Goal: Task Accomplishment & Management: Manage account settings

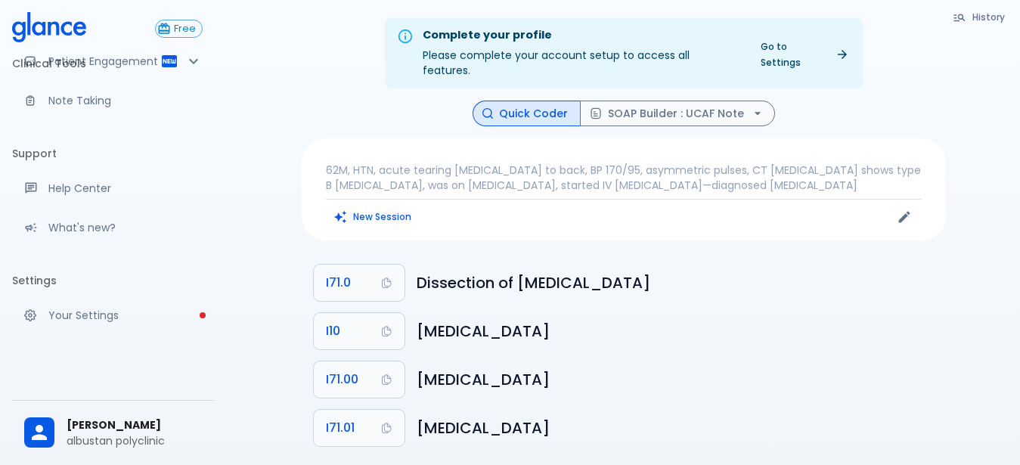
scroll to position [146, 0]
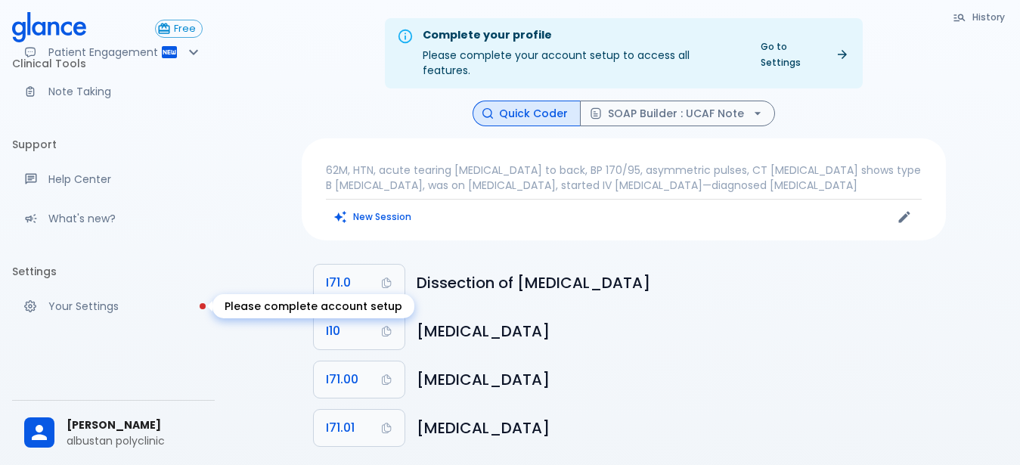
click at [63, 309] on p "Your Settings" at bounding box center [125, 306] width 154 height 15
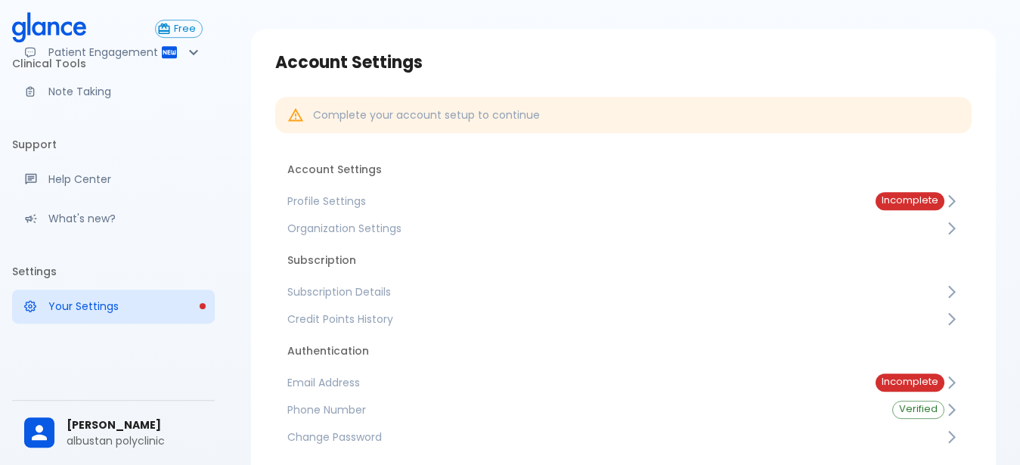
scroll to position [77, 0]
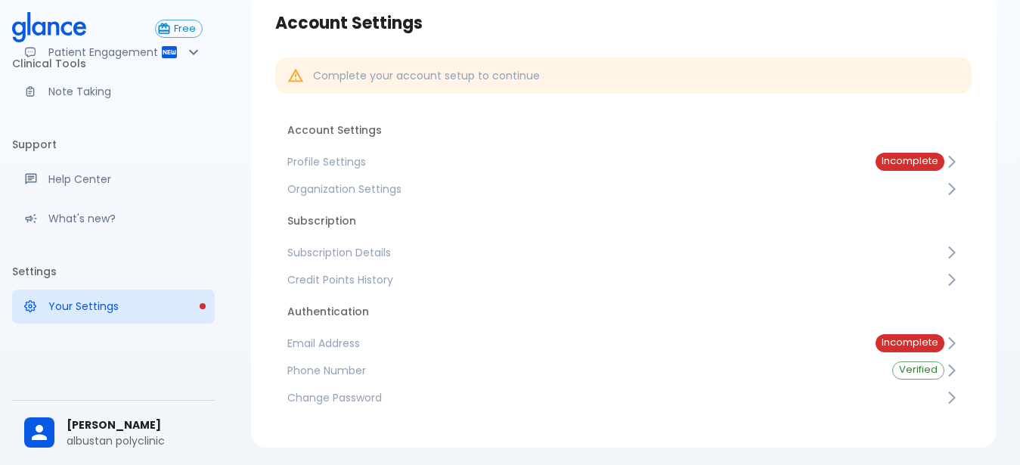
click at [367, 367] on span "Phone Number" at bounding box center [577, 370] width 581 height 15
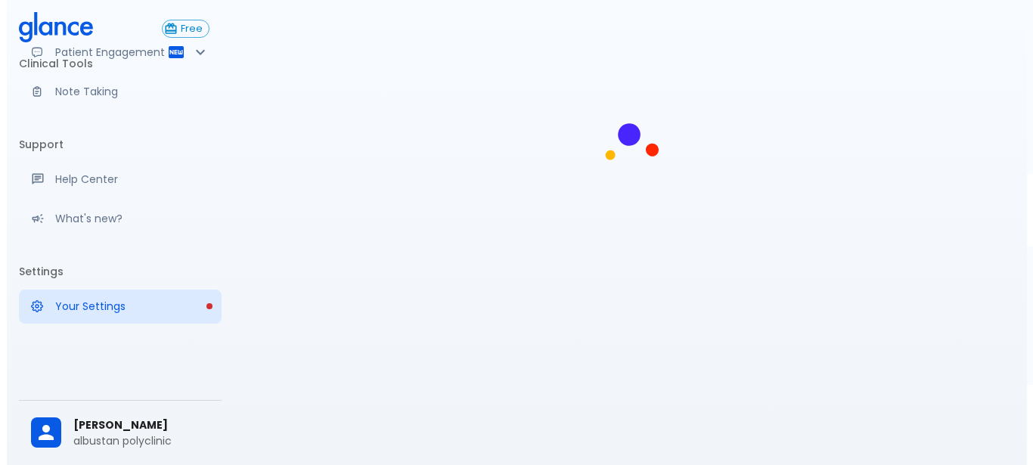
scroll to position [36, 0]
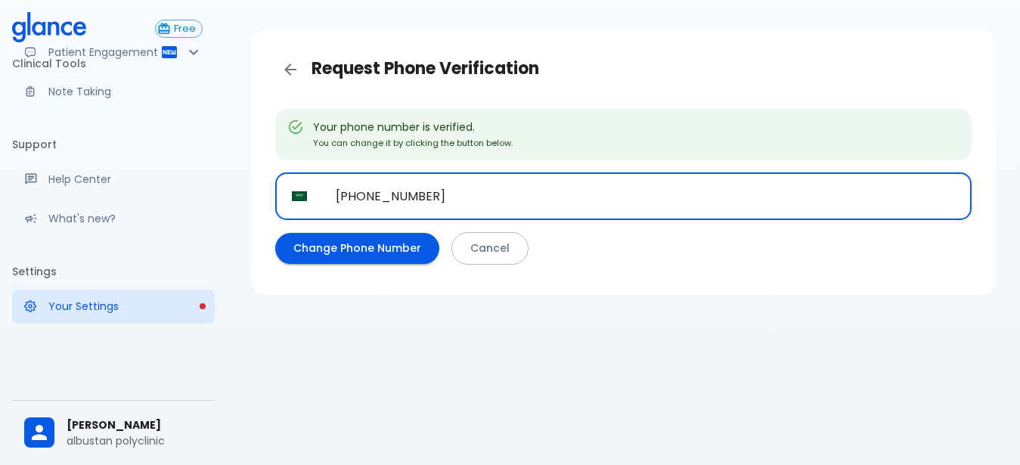
click at [468, 191] on input "+966 53 545 0248" at bounding box center [645, 196] width 653 height 48
type input "+"
type input "+53 7 838676"
click at [386, 254] on button "Change Phone Number" at bounding box center [357, 248] width 164 height 31
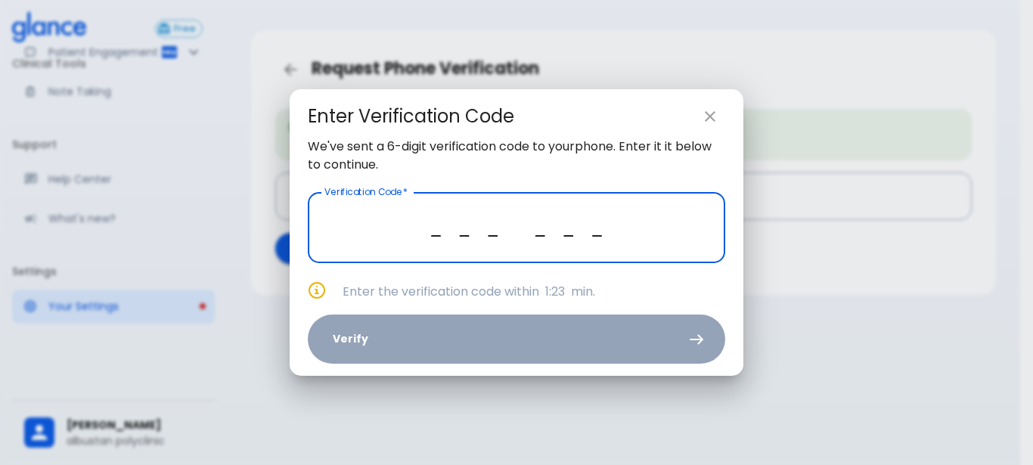
type input "_ _ _ _ _ _"
click at [718, 119] on icon "close" at bounding box center [710, 116] width 18 height 18
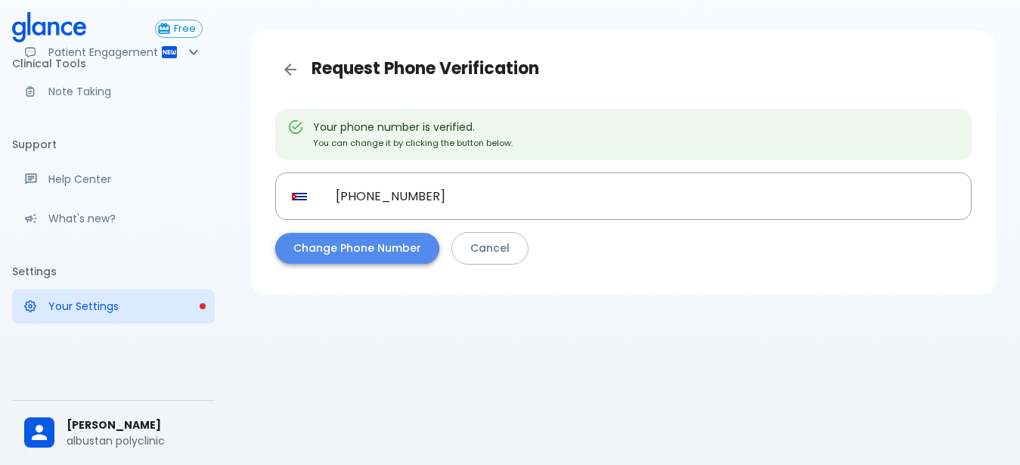
click at [325, 241] on button "Change Phone Number" at bounding box center [357, 248] width 164 height 31
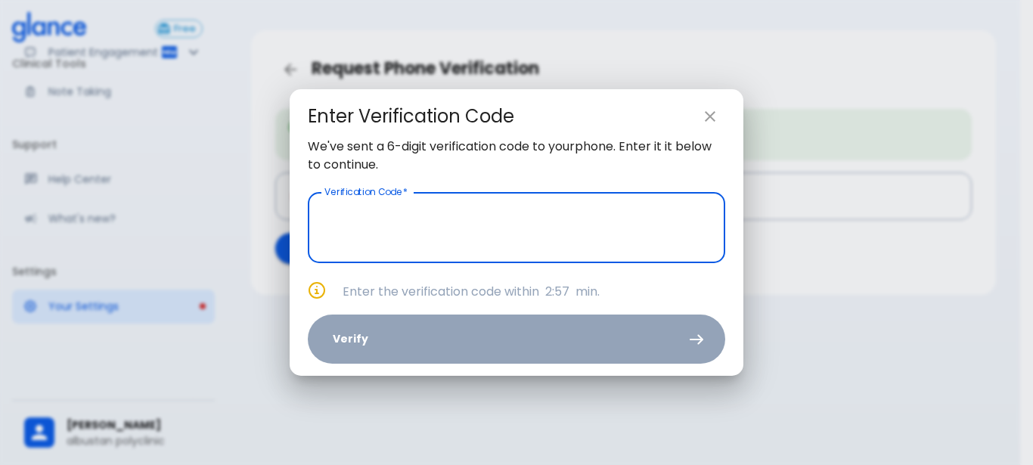
click at [714, 116] on icon "close" at bounding box center [710, 116] width 18 height 18
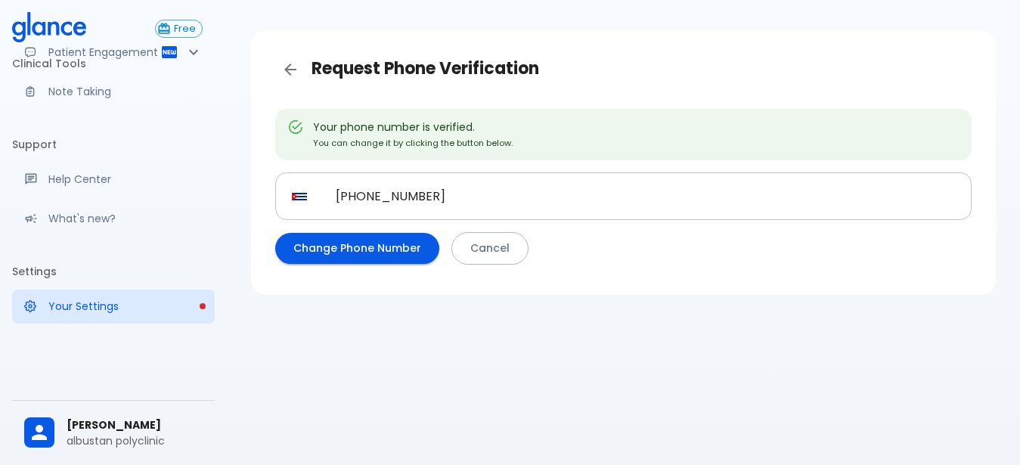
click at [344, 198] on input "+53 7 838676" at bounding box center [645, 196] width 653 height 48
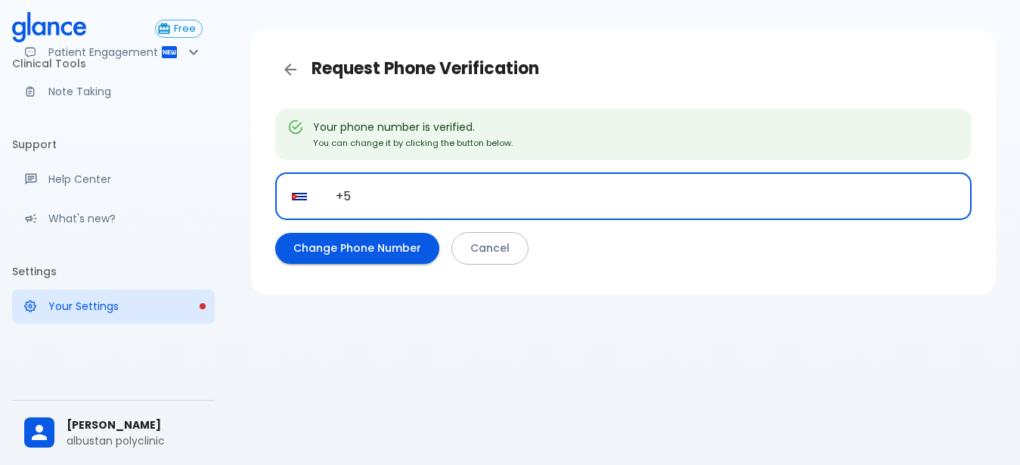
type input "+"
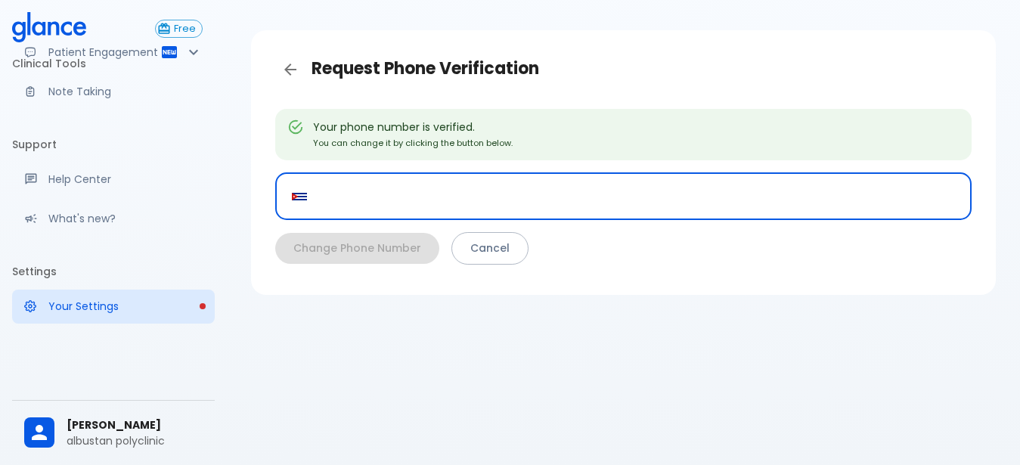
click at [302, 194] on img "Select country" at bounding box center [299, 197] width 15 height 8
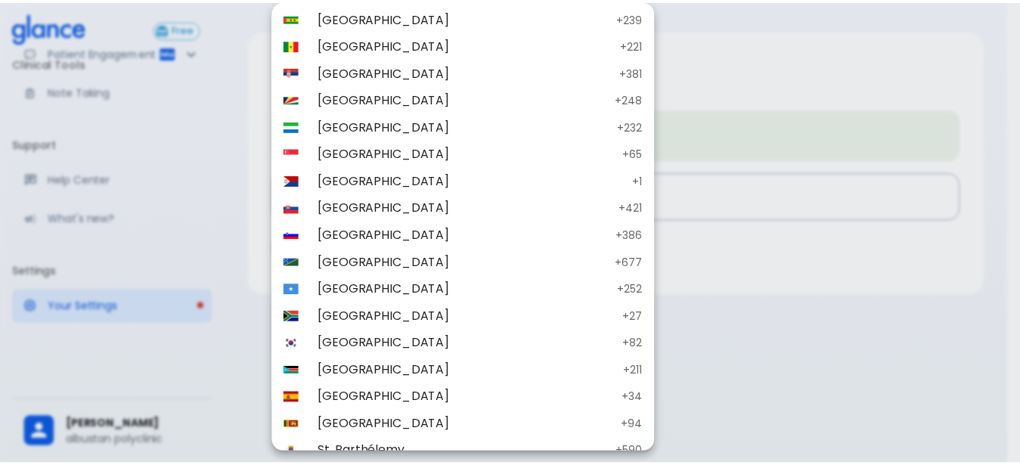
scroll to position [4861, 0]
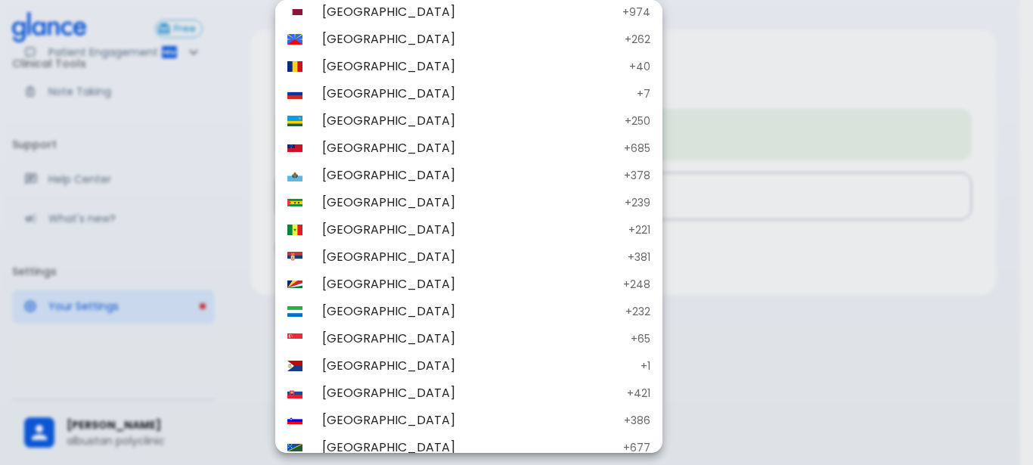
click at [28, 370] on div at bounding box center [516, 232] width 1033 height 465
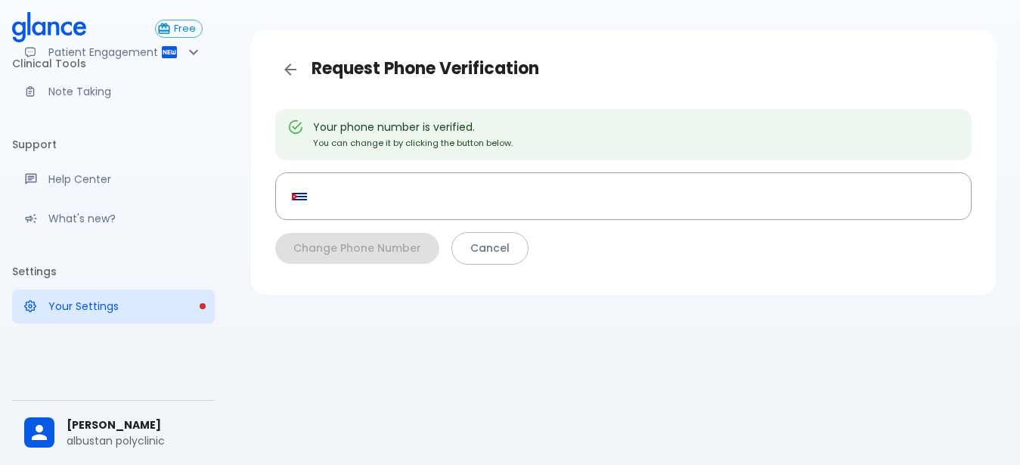
click at [62, 219] on p "What's new?" at bounding box center [125, 218] width 154 height 15
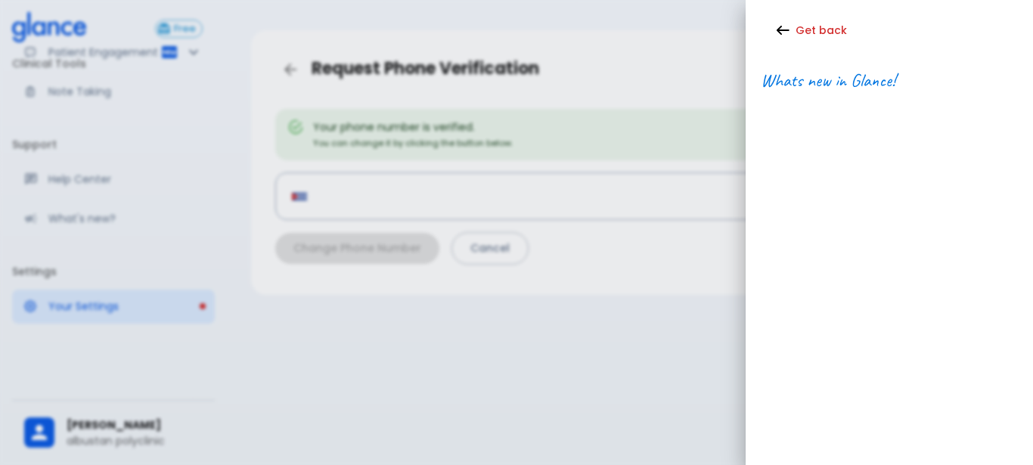
click at [75, 184] on div at bounding box center [516, 232] width 1033 height 465
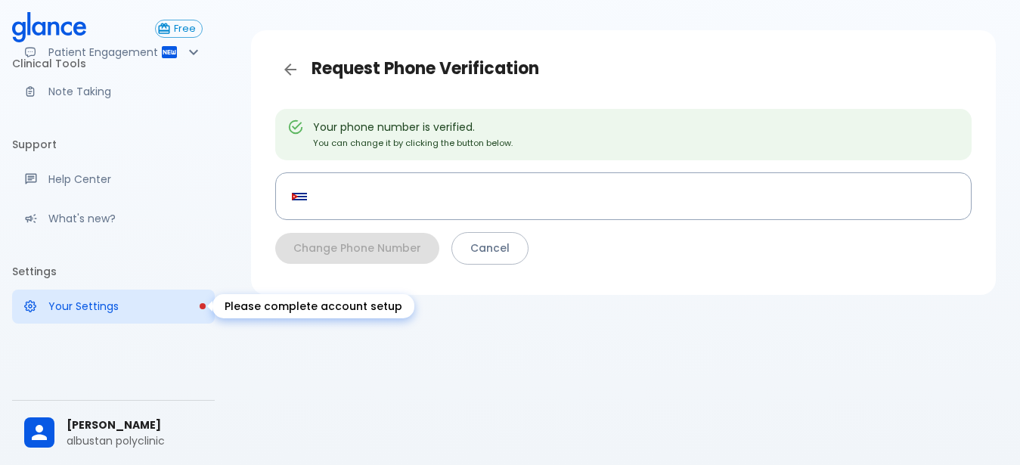
click at [68, 300] on p "Your Settings" at bounding box center [125, 306] width 154 height 15
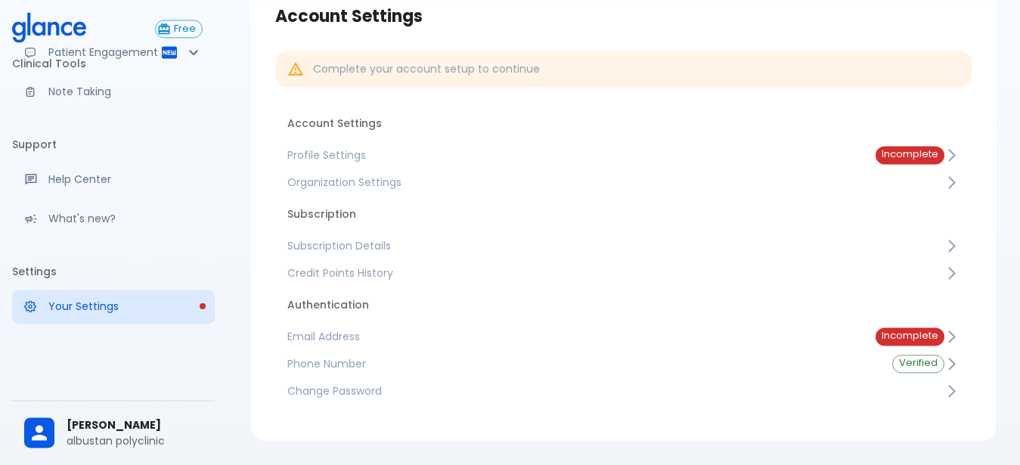
scroll to position [113, 0]
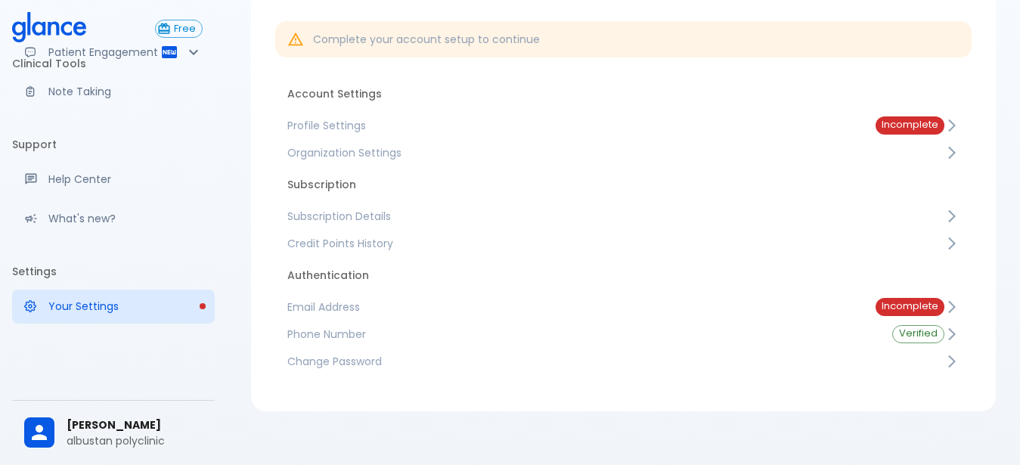
click at [300, 328] on span "Phone Number" at bounding box center [577, 334] width 581 height 15
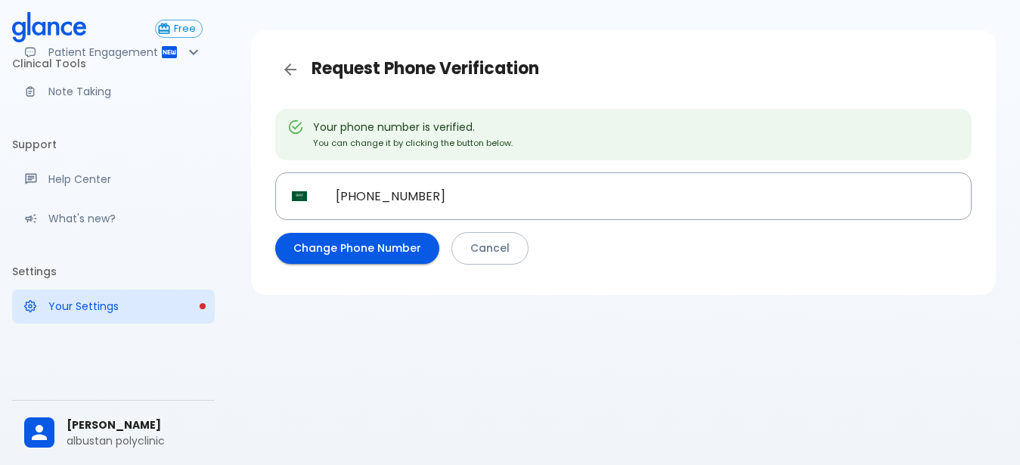
scroll to position [36, 0]
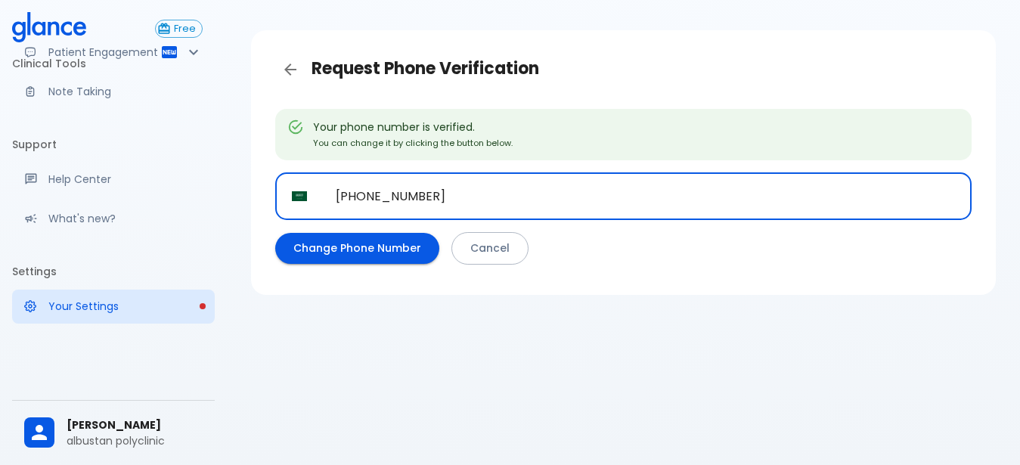
click at [461, 203] on input "[PHONE_NUMBER]" at bounding box center [645, 196] width 653 height 48
type input "[PHONE_NUMBER]"
click at [331, 241] on button "Change Phone Number" at bounding box center [357, 248] width 164 height 31
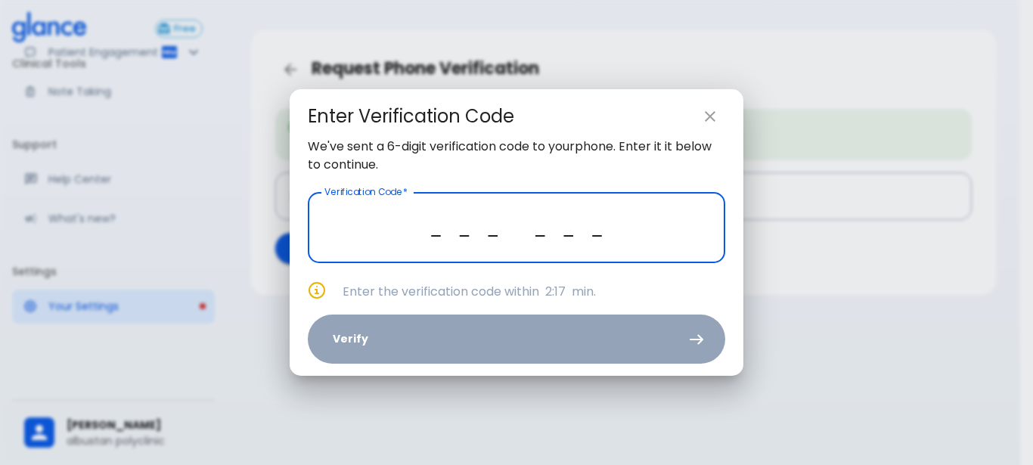
click at [417, 227] on input "_ _ _ _ _ _" at bounding box center [517, 227] width 418 height 71
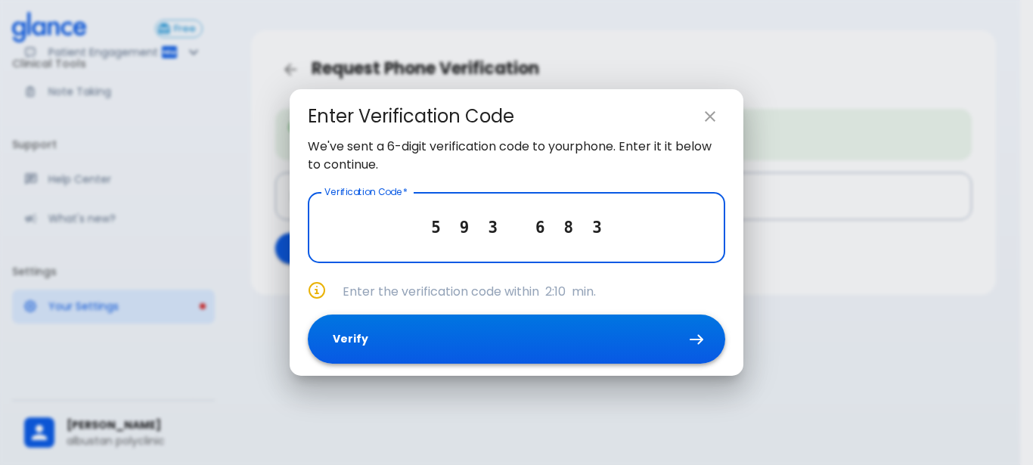
type input "5 9 3 6 8 3"
click at [421, 328] on button "Verify" at bounding box center [517, 339] width 418 height 49
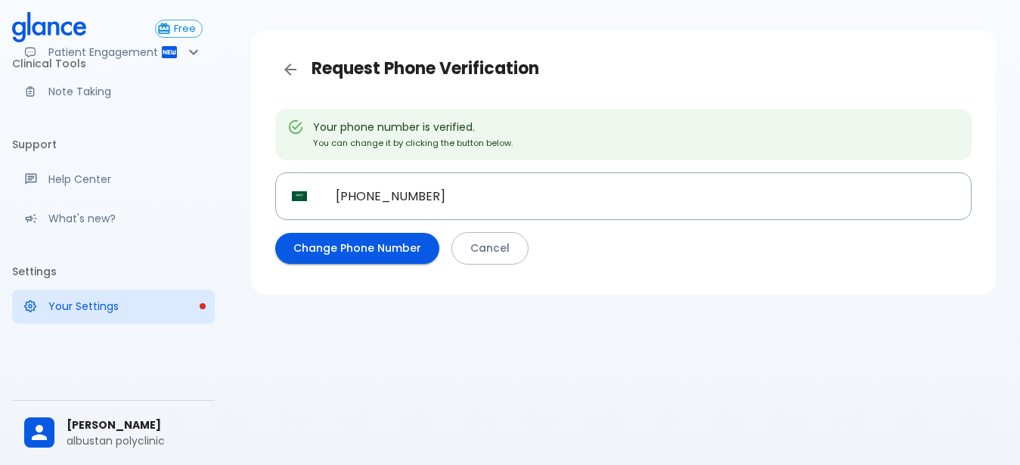
click at [676, 346] on div "Request Phone Verification Your phone number is verified. You can change it by …" at bounding box center [624, 215] width 794 height 502
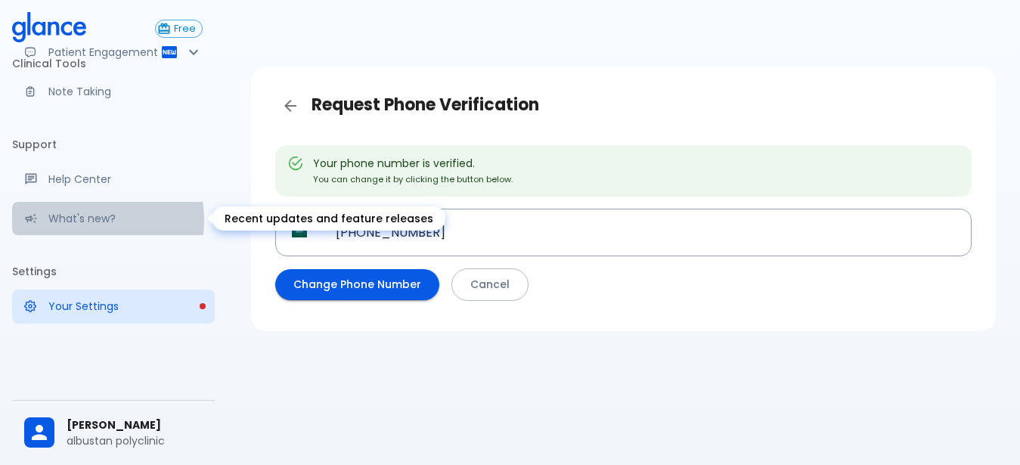
click at [74, 220] on p "What's new?" at bounding box center [125, 218] width 154 height 15
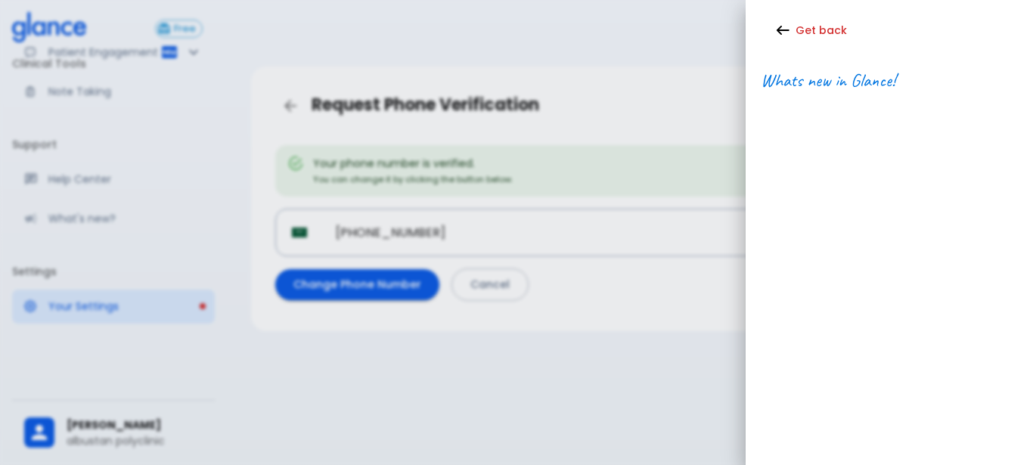
click at [64, 177] on div at bounding box center [516, 232] width 1033 height 465
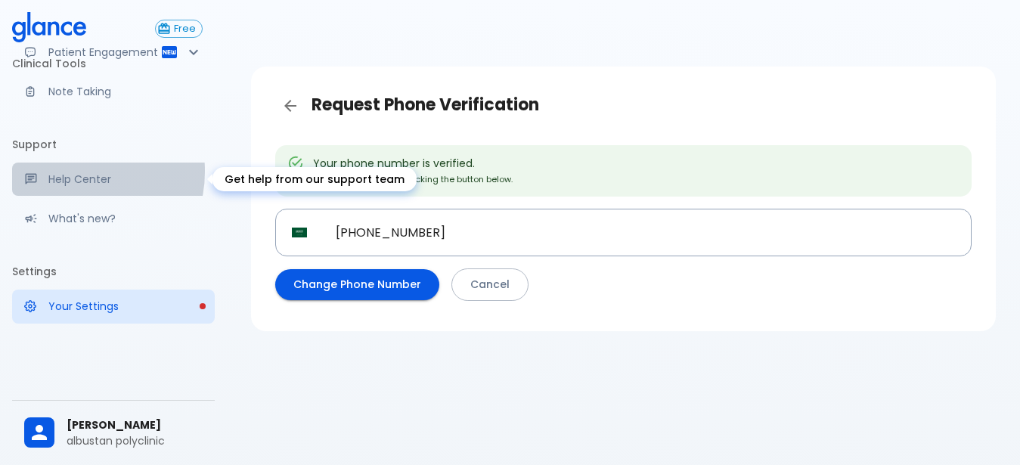
click at [75, 171] on link "Help Center" at bounding box center [113, 179] width 203 height 33
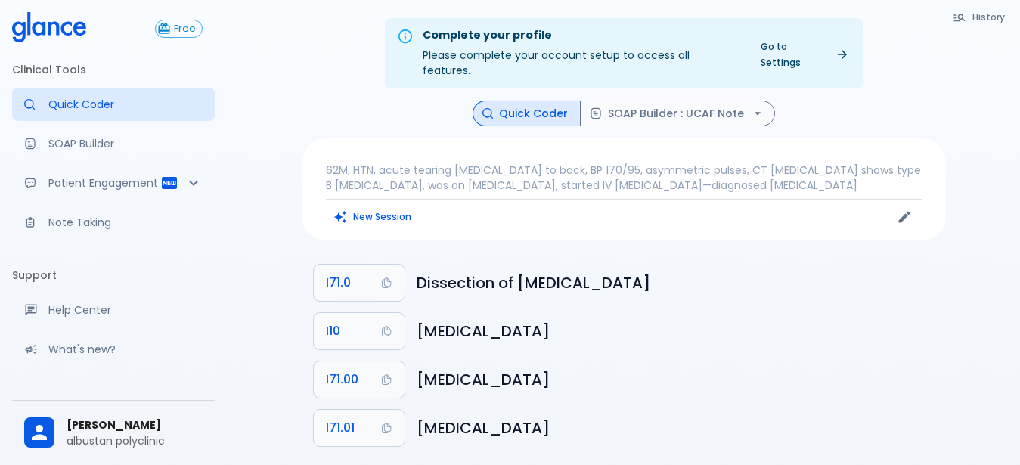
scroll to position [146, 0]
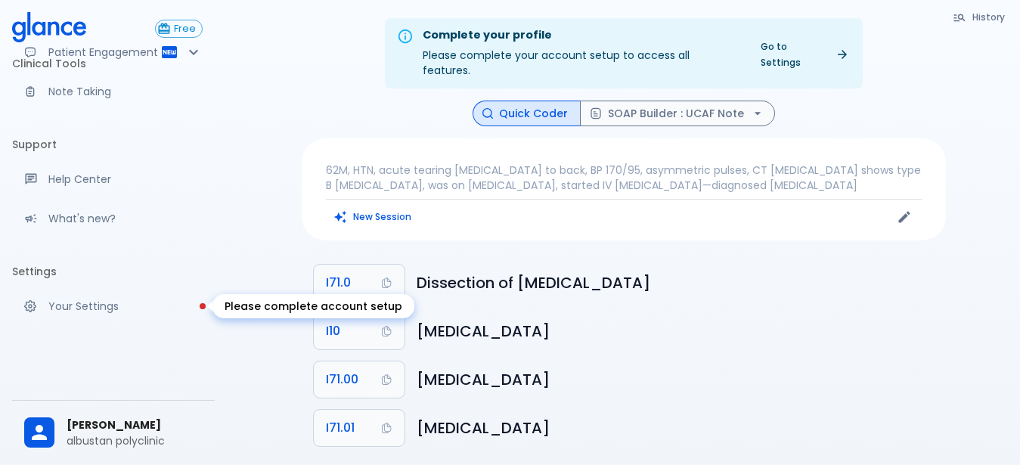
click at [102, 300] on p "Your Settings" at bounding box center [125, 306] width 154 height 15
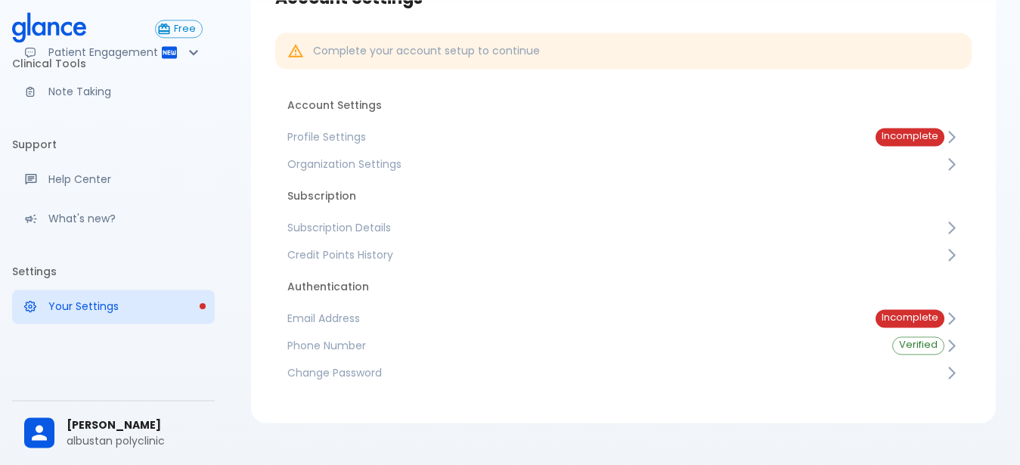
scroll to position [126, 0]
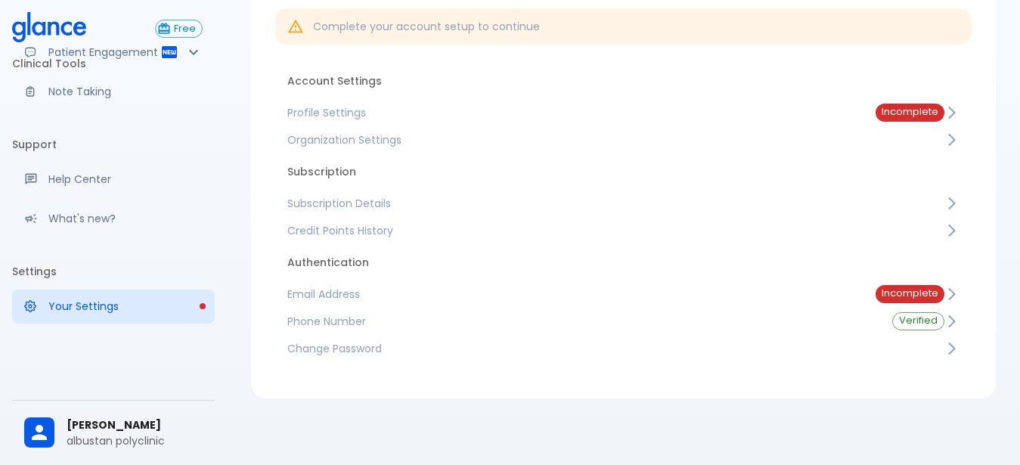
click at [915, 322] on span "Verified" at bounding box center [918, 320] width 51 height 11
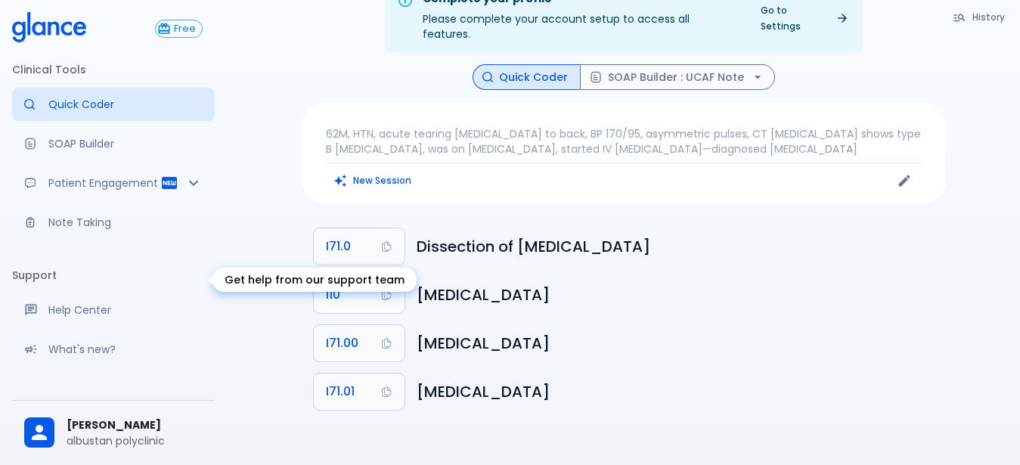
scroll to position [146, 0]
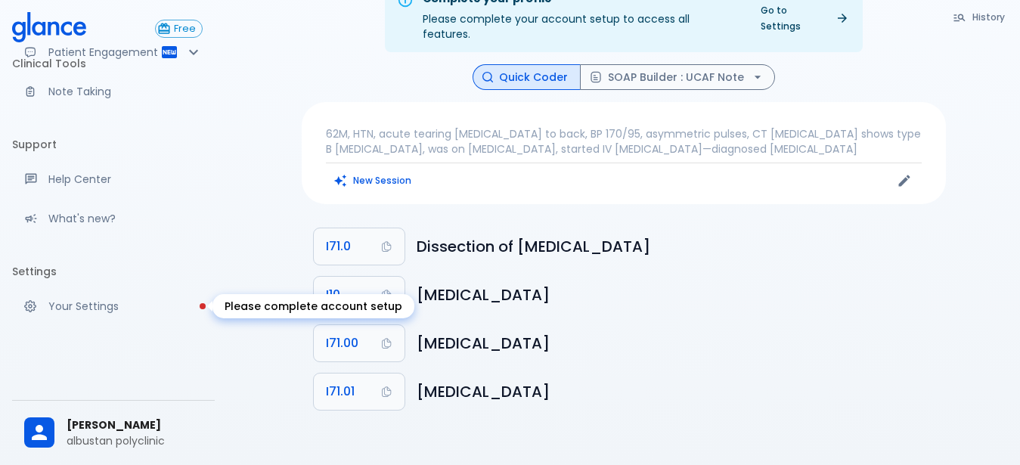
click at [92, 304] on p "Your Settings" at bounding box center [125, 306] width 154 height 15
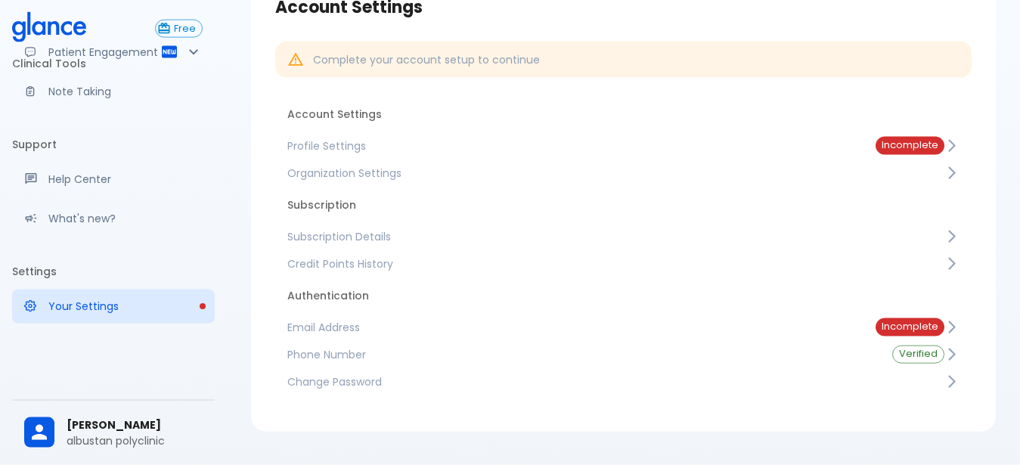
scroll to position [126, 0]
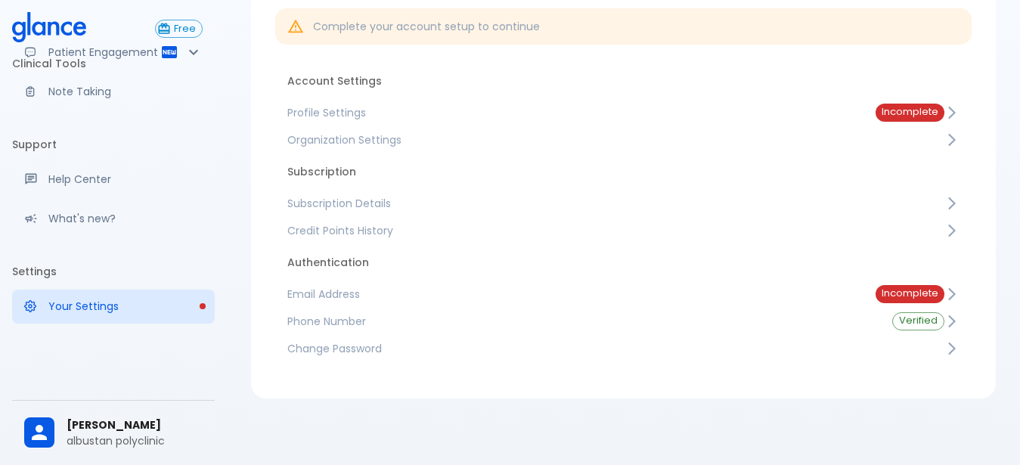
click at [338, 296] on span "Email Address" at bounding box center [569, 294] width 564 height 15
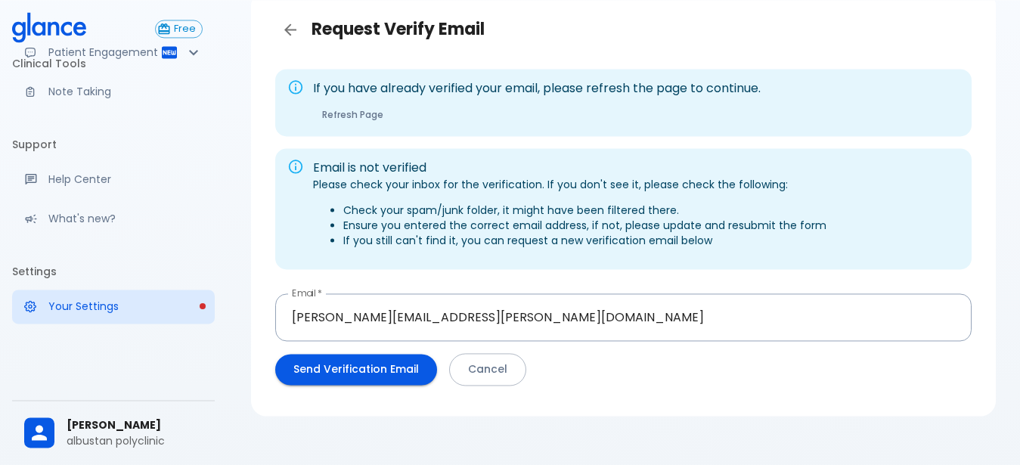
scroll to position [94, 0]
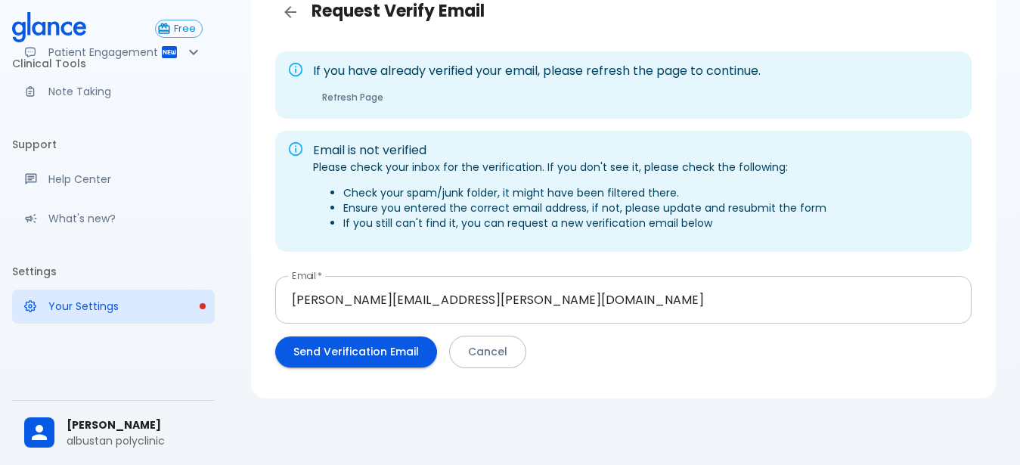
click at [461, 303] on input "[PERSON_NAME][EMAIL_ADDRESS][PERSON_NAME][DOMAIN_NAME]" at bounding box center [623, 300] width 697 height 48
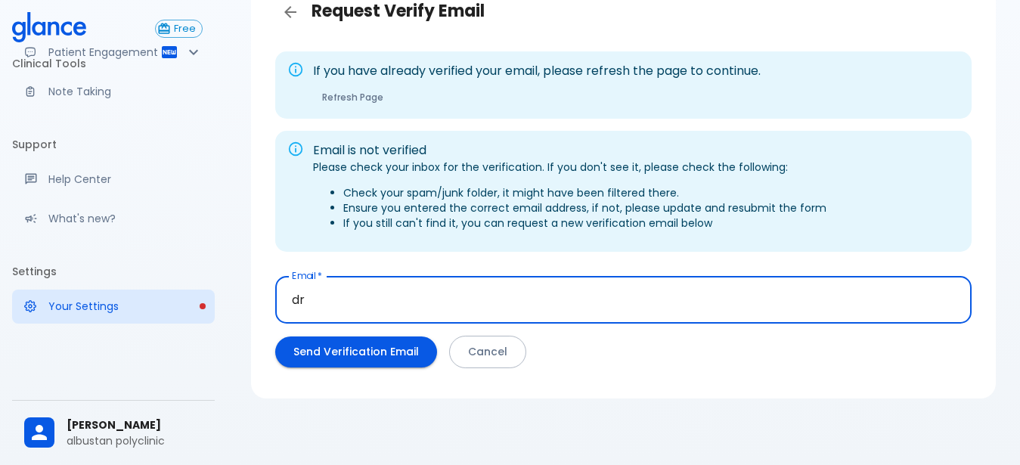
type input "d"
click at [346, 345] on button "Send Verification Email" at bounding box center [356, 352] width 162 height 31
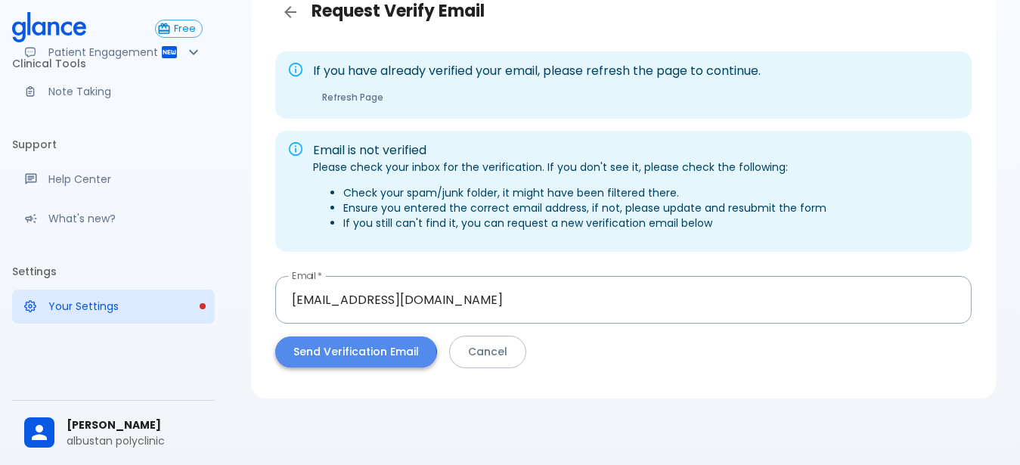
click at [338, 354] on button "Send Verification Email" at bounding box center [356, 352] width 162 height 31
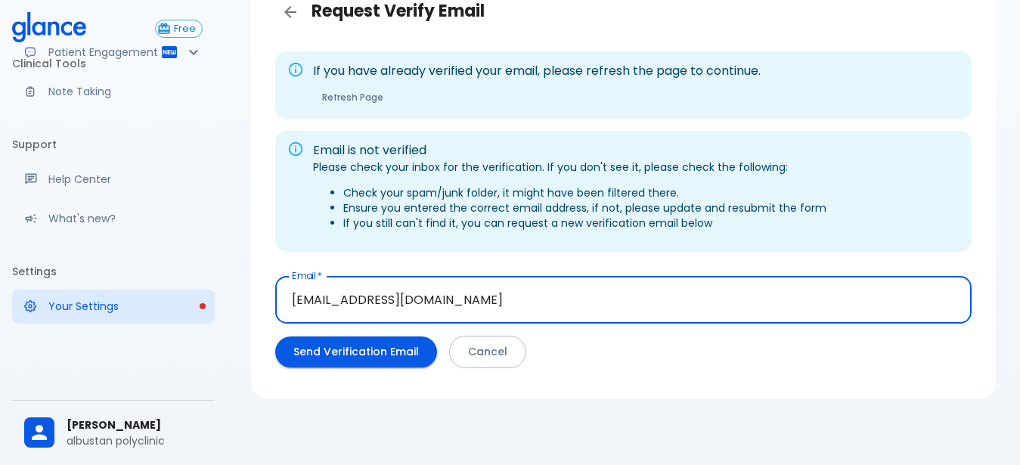
click at [493, 300] on input "drsaid_rezk2000@yahoo.cm" at bounding box center [623, 300] width 697 height 48
type input "[EMAIL_ADDRESS][DOMAIN_NAME]"
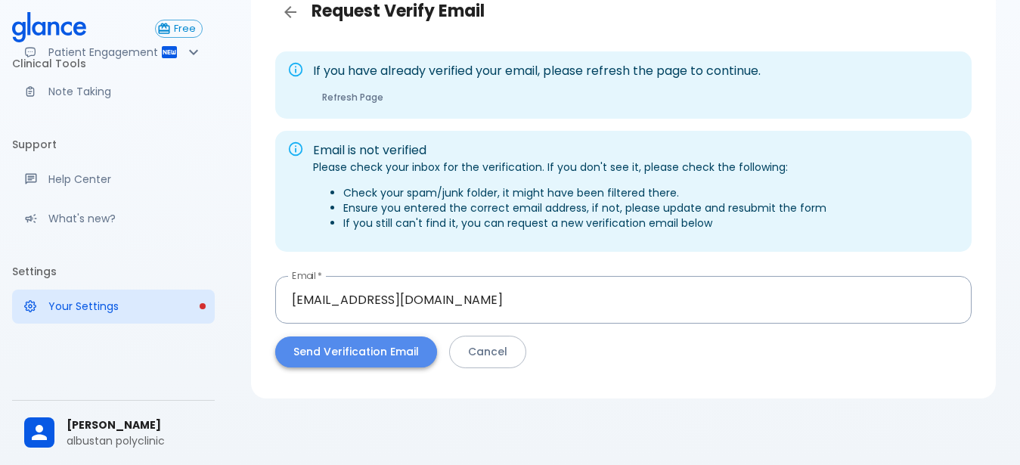
click at [392, 354] on button "Send Verification Email" at bounding box center [356, 352] width 162 height 31
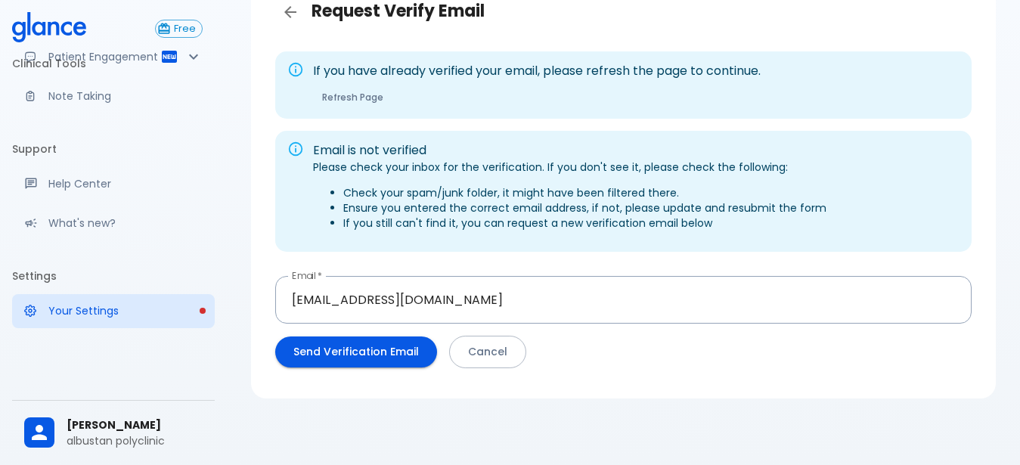
scroll to position [146, 0]
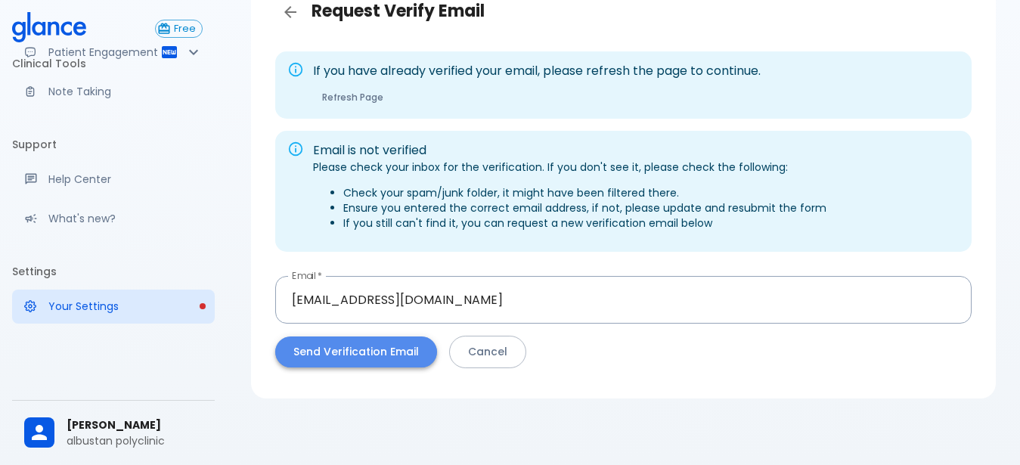
click at [371, 359] on button "Send Verification Email" at bounding box center [356, 352] width 162 height 31
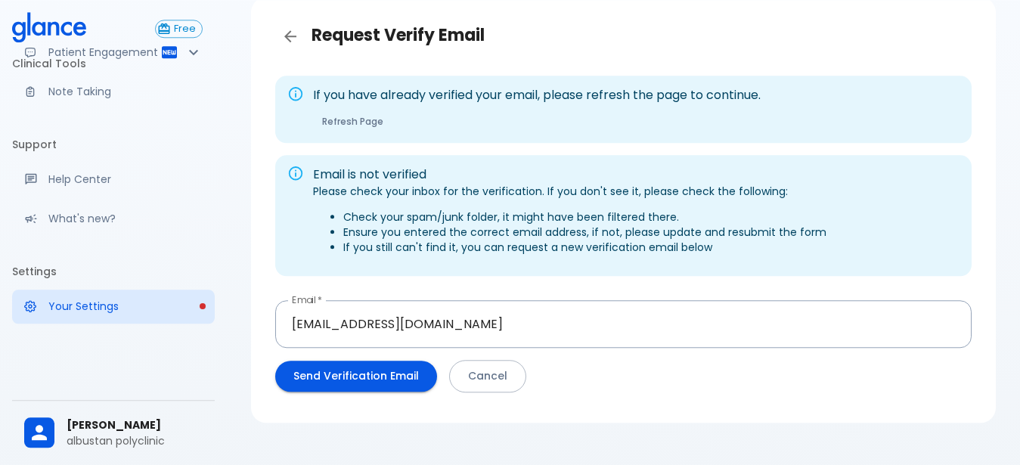
scroll to position [94, 0]
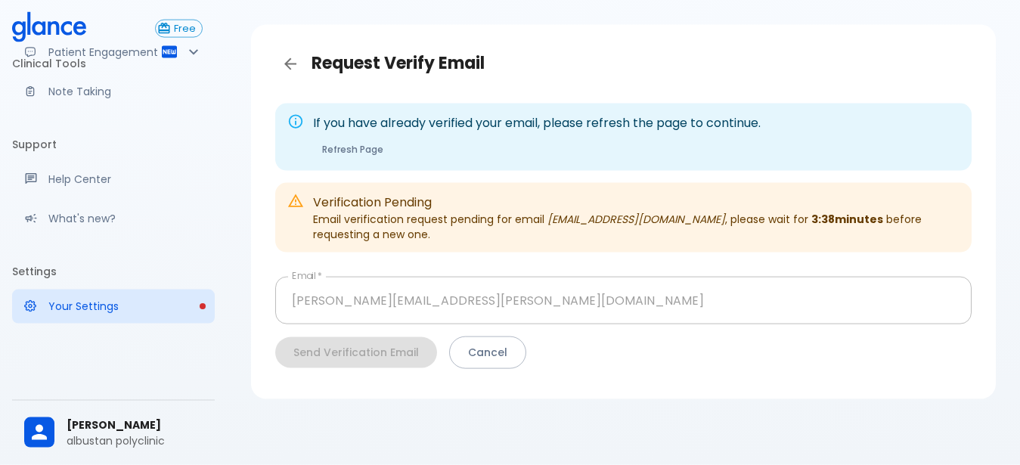
scroll to position [42, 0]
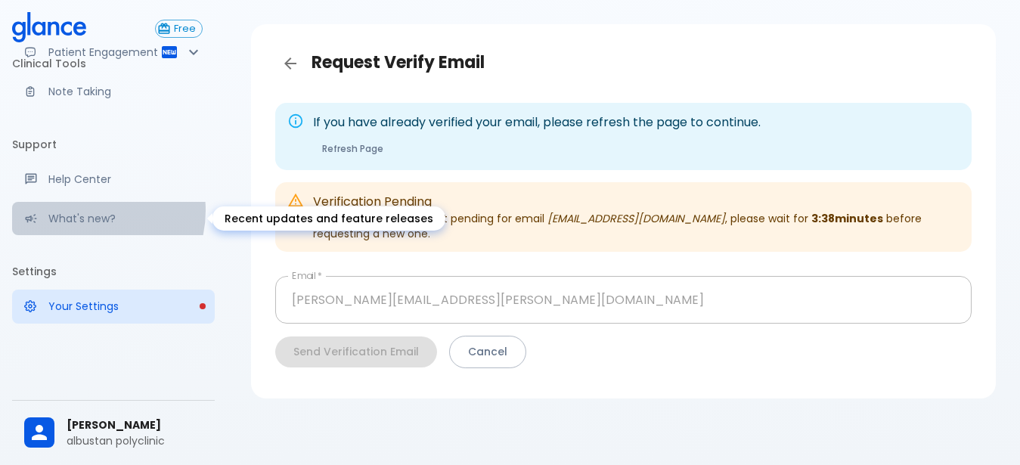
click at [85, 210] on div "What's new?" at bounding box center [113, 218] width 203 height 33
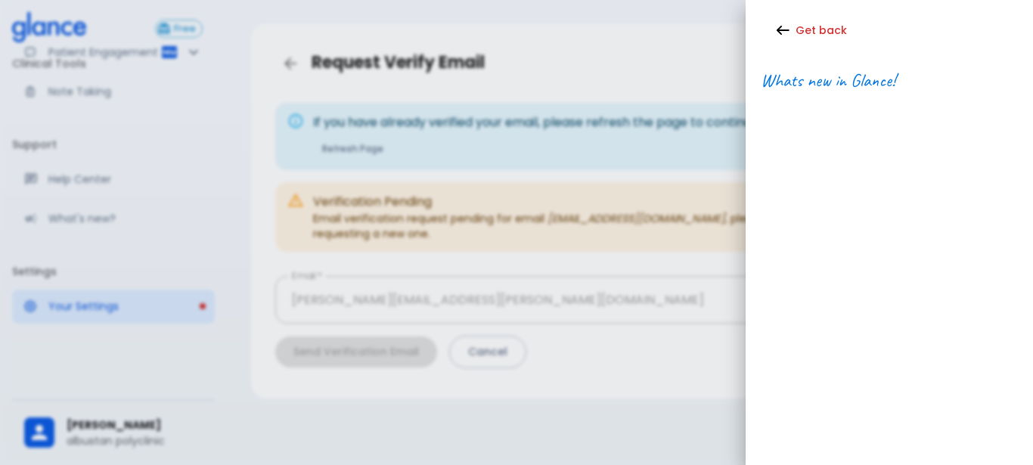
click at [169, 124] on div at bounding box center [516, 232] width 1033 height 465
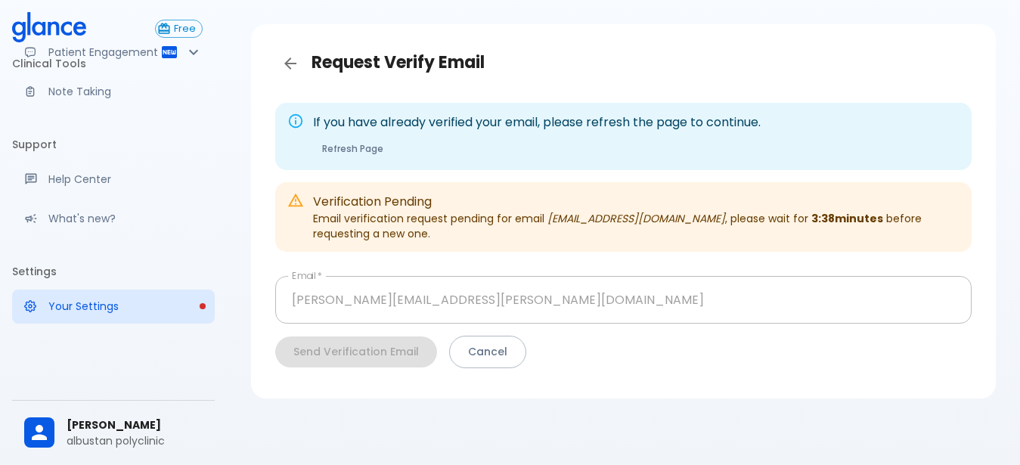
click at [38, 46] on li "Clinical Tools" at bounding box center [113, 63] width 203 height 36
click at [88, 51] on li "Clinical Tools" at bounding box center [113, 63] width 203 height 36
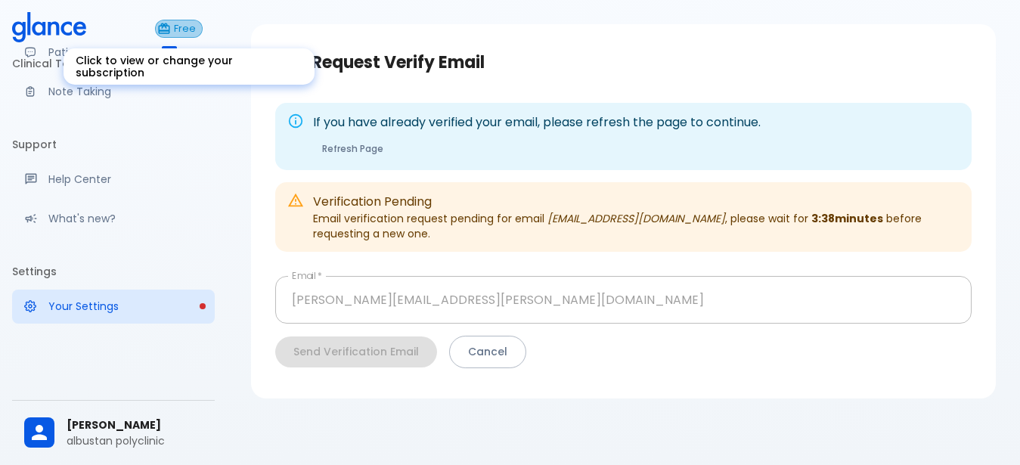
click at [186, 30] on span "Free" at bounding box center [185, 28] width 34 height 11
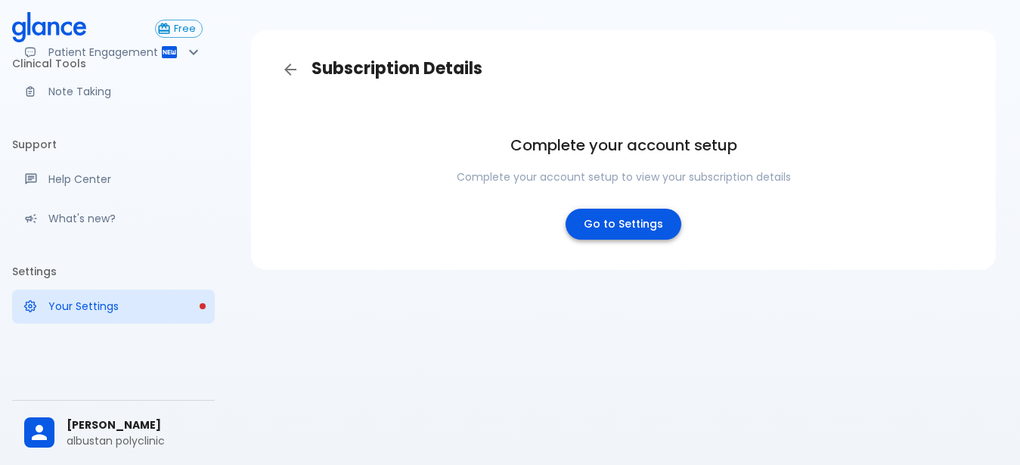
click at [608, 233] on link "Go to Settings" at bounding box center [624, 224] width 116 height 31
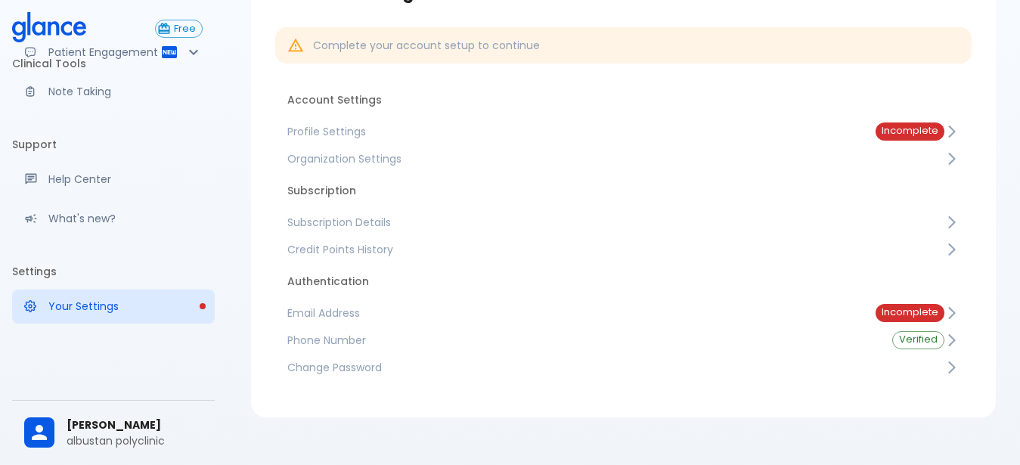
scroll to position [126, 0]
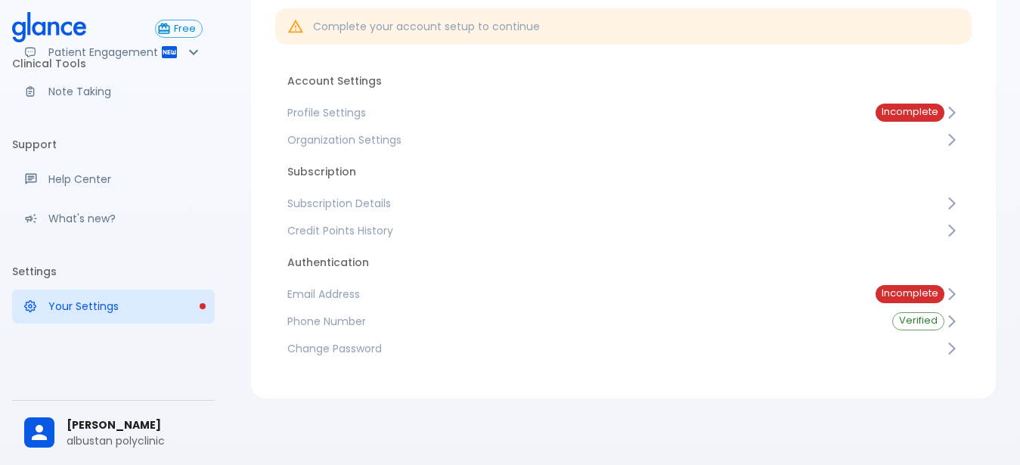
click at [321, 315] on span "Phone Number" at bounding box center [577, 321] width 581 height 15
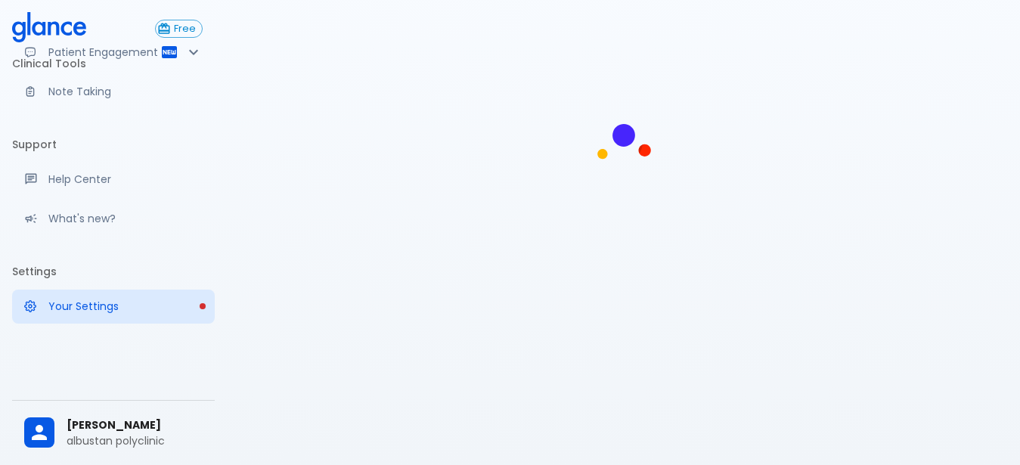
scroll to position [36, 0]
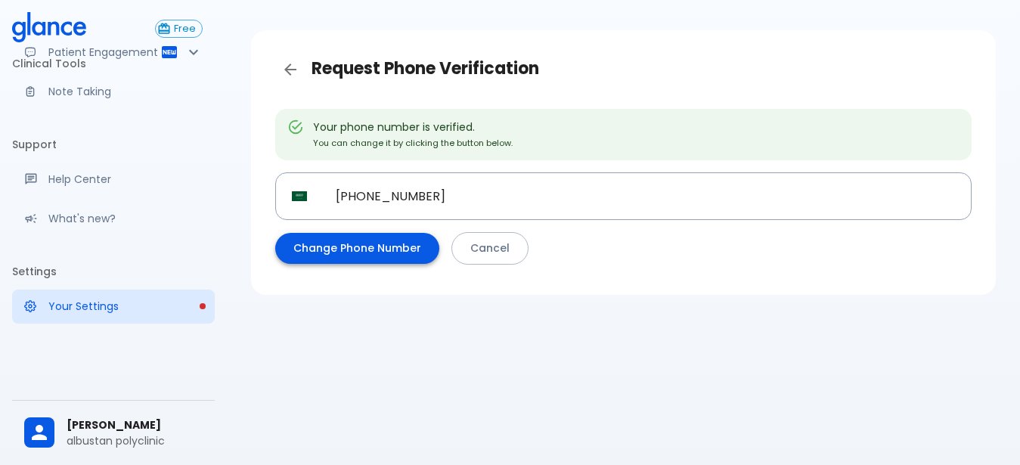
click at [336, 252] on button "Change Phone Number" at bounding box center [357, 248] width 164 height 31
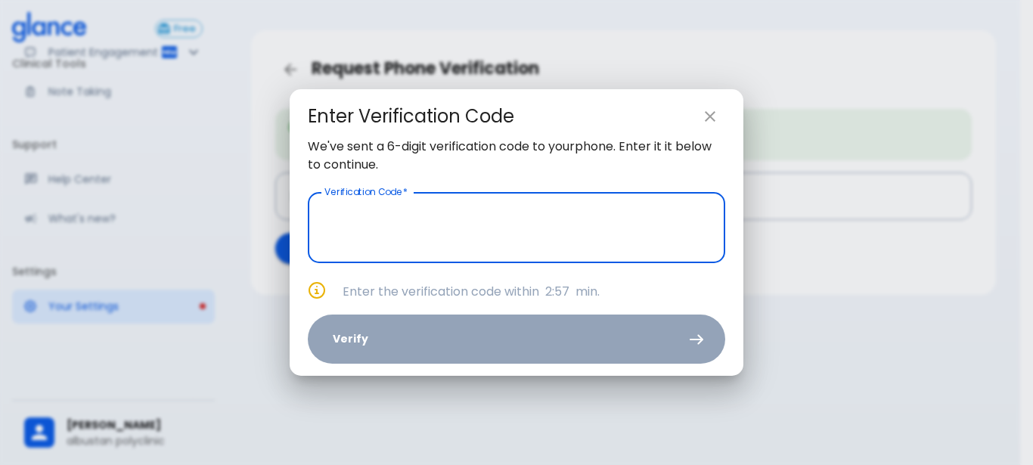
click at [716, 121] on icon "close" at bounding box center [710, 116] width 18 height 18
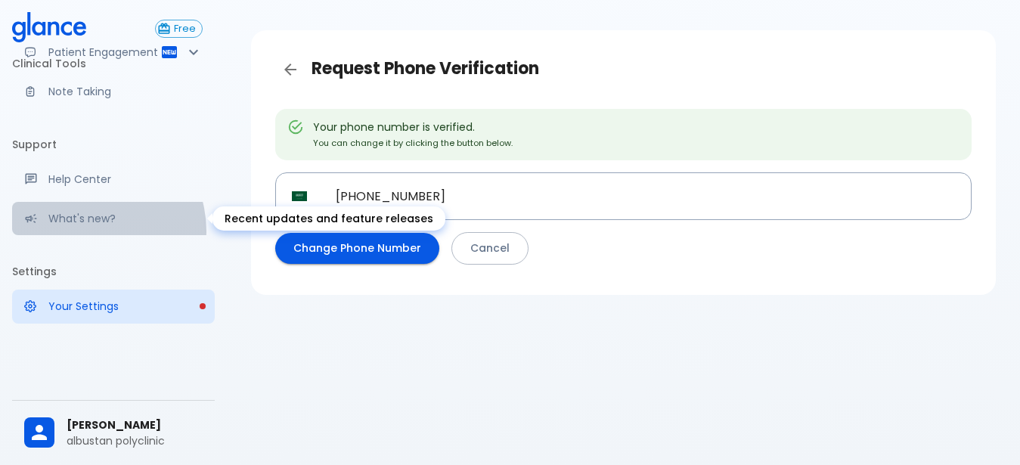
click at [88, 231] on div "What's new?" at bounding box center [113, 218] width 203 height 33
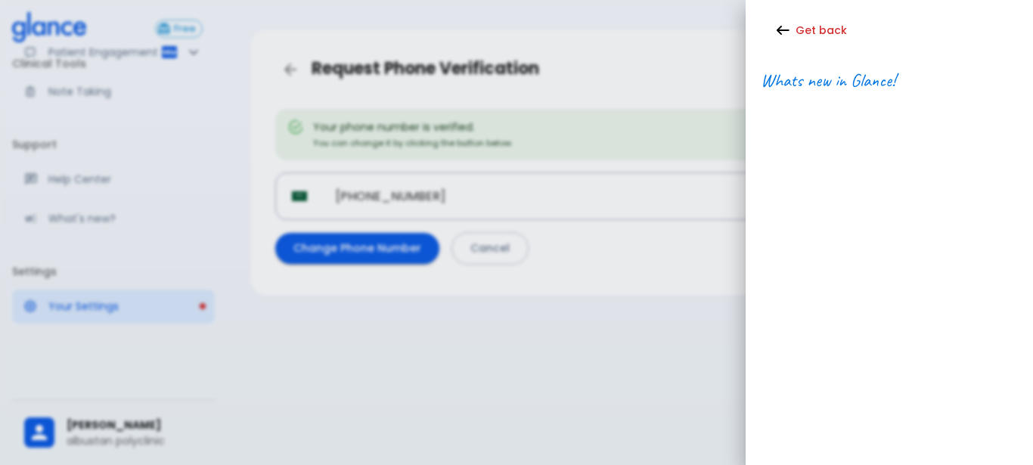
click at [96, 180] on div at bounding box center [516, 232] width 1033 height 465
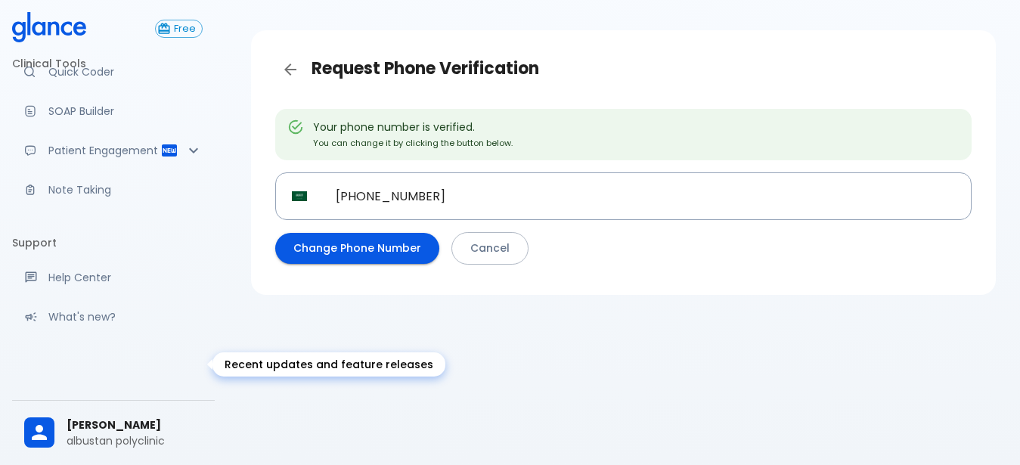
scroll to position [0, 0]
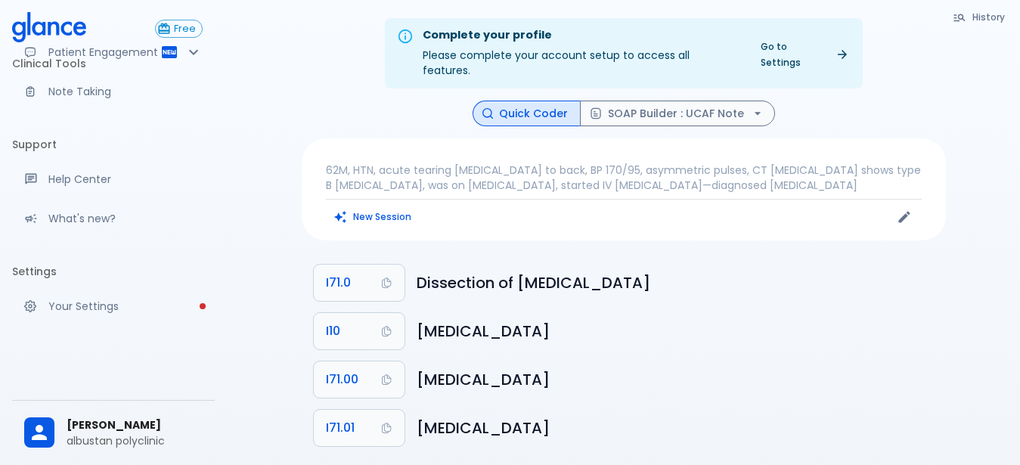
scroll to position [146, 0]
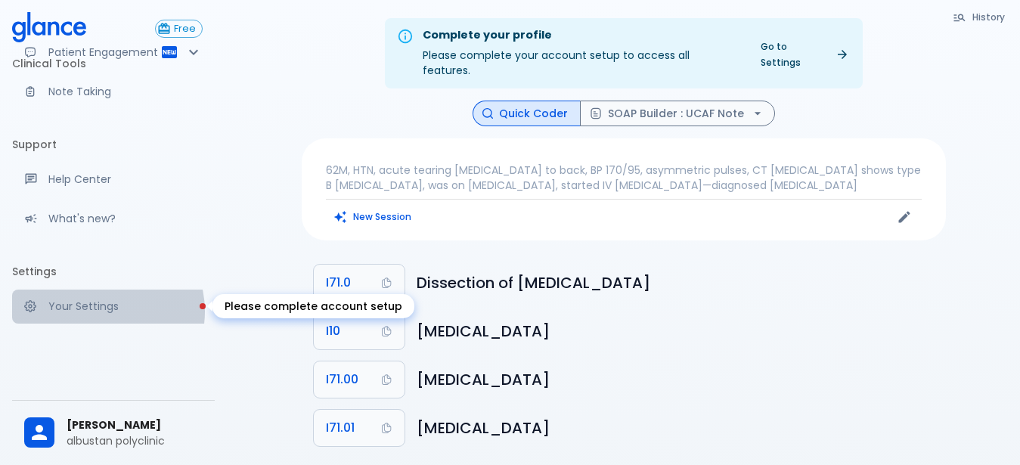
click at [106, 311] on p "Your Settings" at bounding box center [125, 306] width 154 height 15
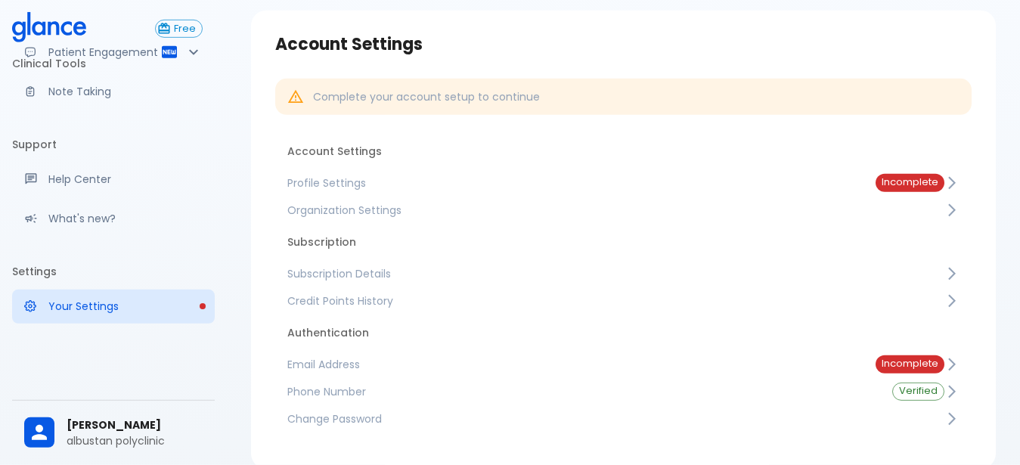
scroll to position [77, 0]
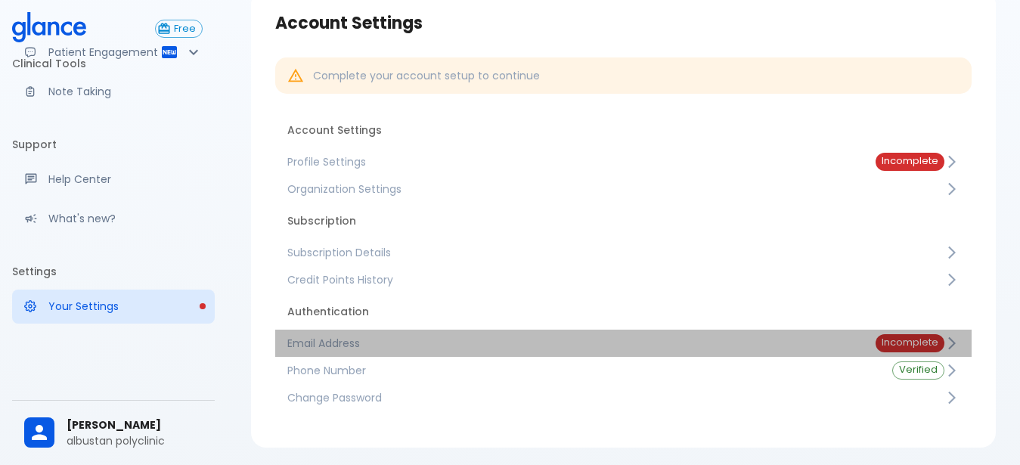
click at [322, 346] on span "Email Address" at bounding box center [569, 343] width 564 height 15
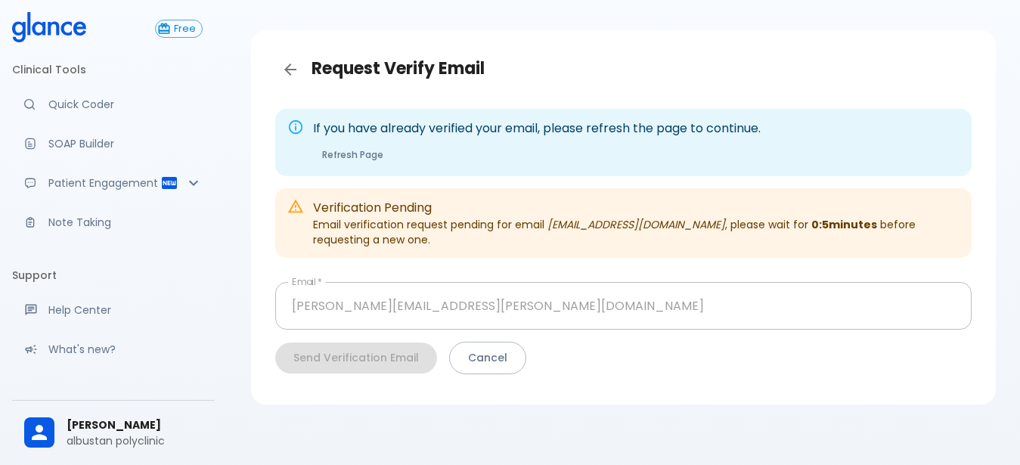
scroll to position [146, 0]
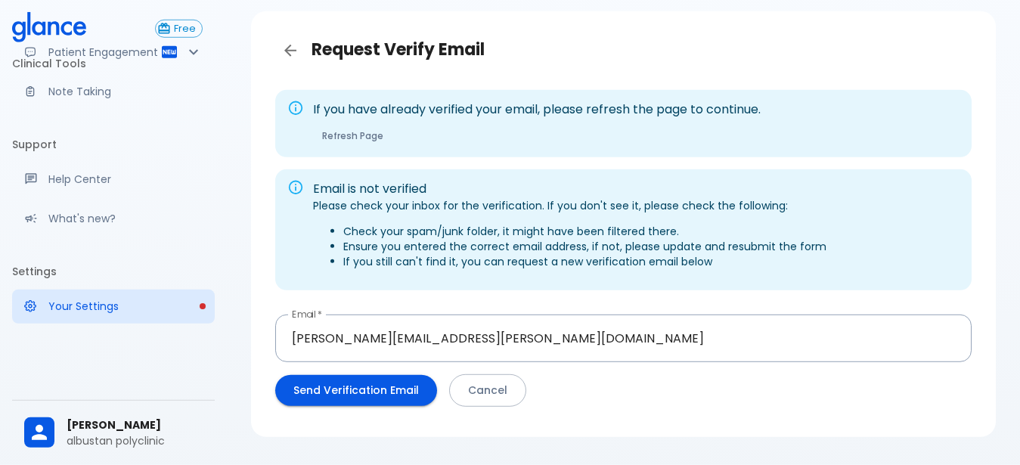
scroll to position [94, 0]
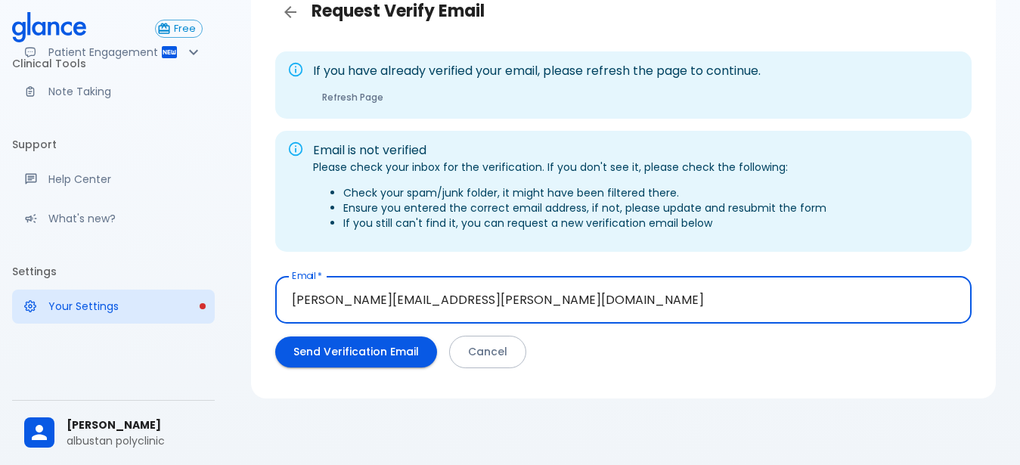
click at [473, 302] on input "[PERSON_NAME][EMAIL_ADDRESS][PERSON_NAME][DOMAIN_NAME]" at bounding box center [623, 300] width 697 height 48
type input "[EMAIL_ADDRESS][DOMAIN_NAME]"
click at [339, 354] on button "Send Verification Email" at bounding box center [356, 352] width 162 height 31
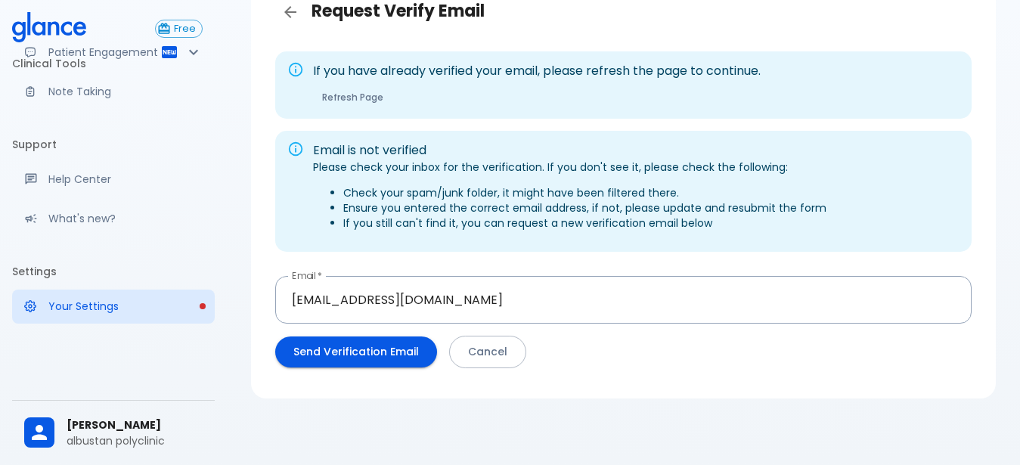
scroll to position [146, 0]
click at [71, 422] on span "[PERSON_NAME]" at bounding box center [135, 426] width 136 height 16
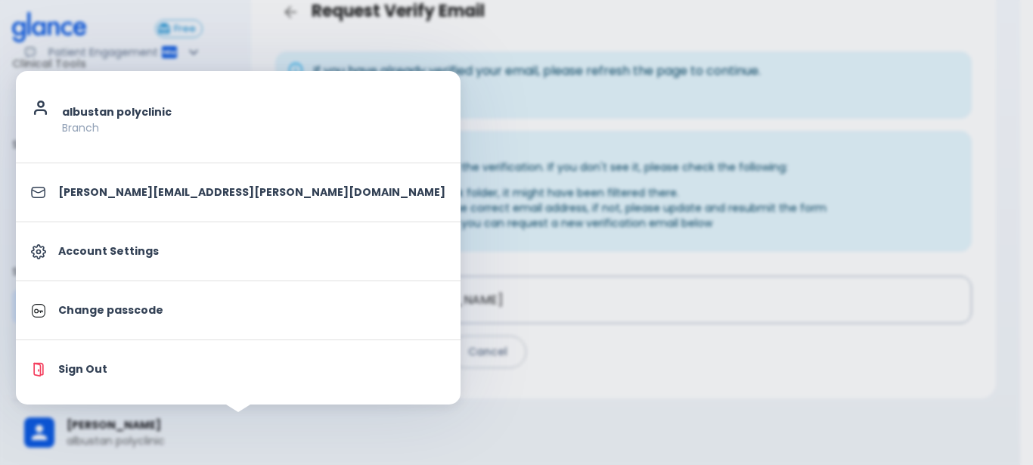
click at [110, 205] on li "[PERSON_NAME][EMAIL_ADDRESS][PERSON_NAME][DOMAIN_NAME]" at bounding box center [238, 192] width 445 height 46
click at [287, 393] on div at bounding box center [516, 232] width 1033 height 465
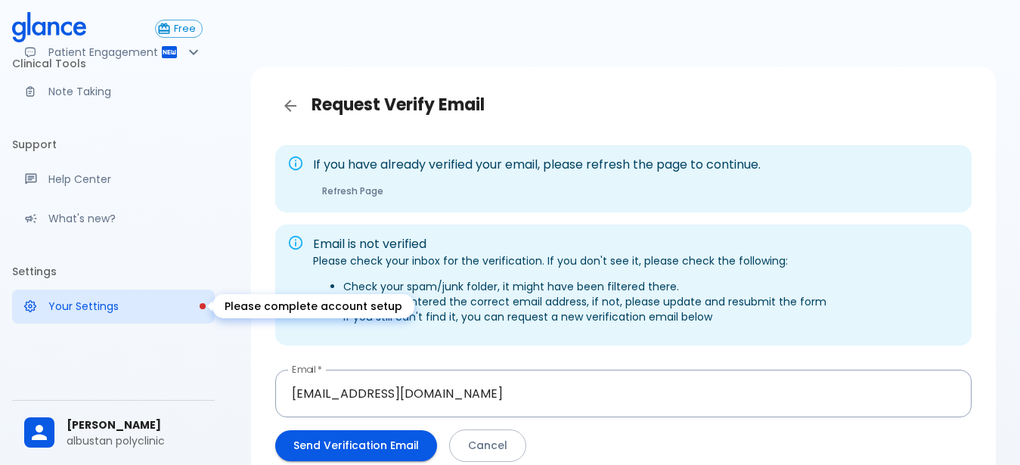
click at [98, 304] on p "Your Settings" at bounding box center [125, 306] width 154 height 15
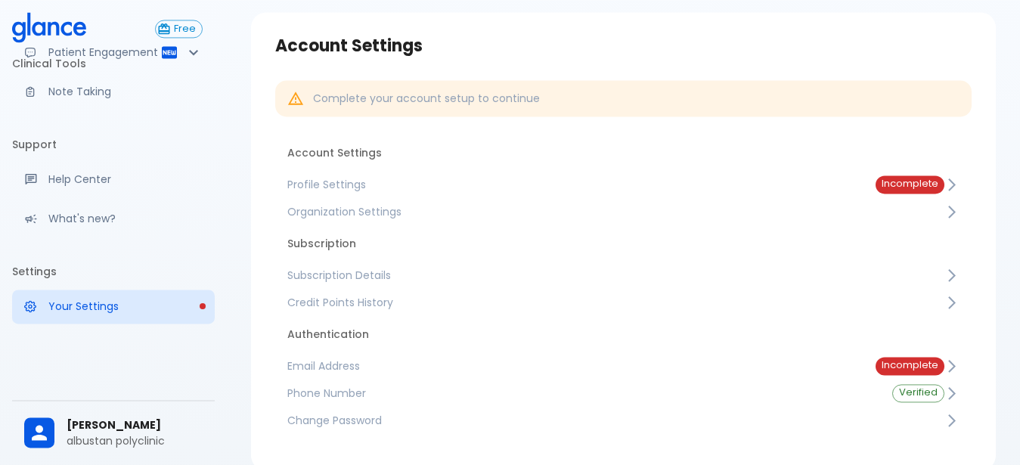
scroll to position [126, 0]
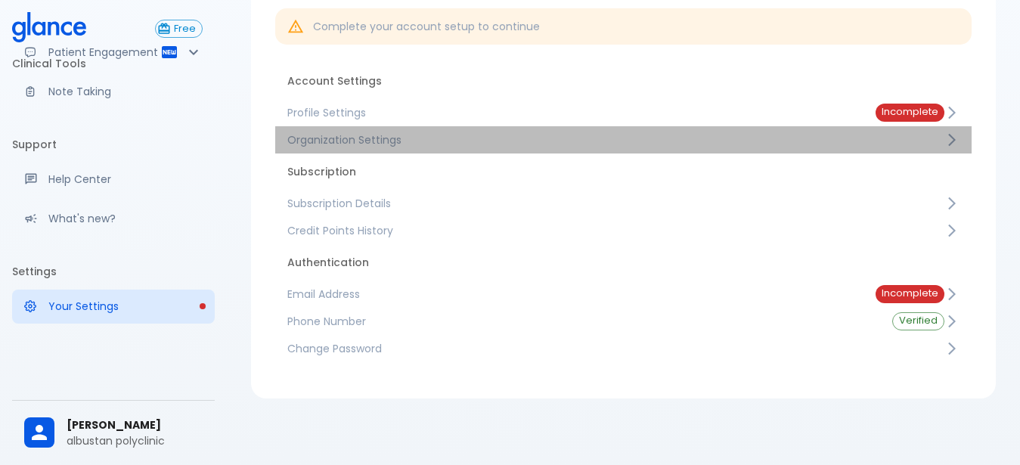
click at [530, 137] on span "Organization Settings" at bounding box center [615, 139] width 657 height 15
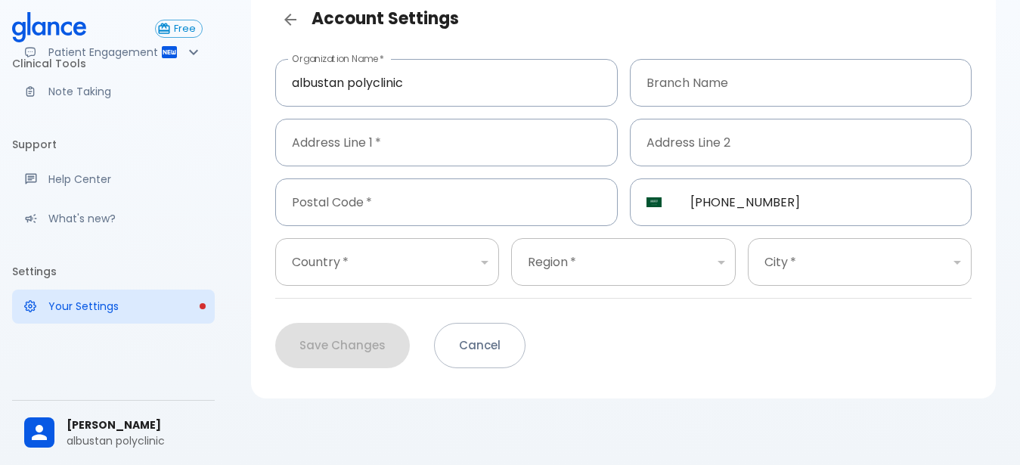
scroll to position [36, 0]
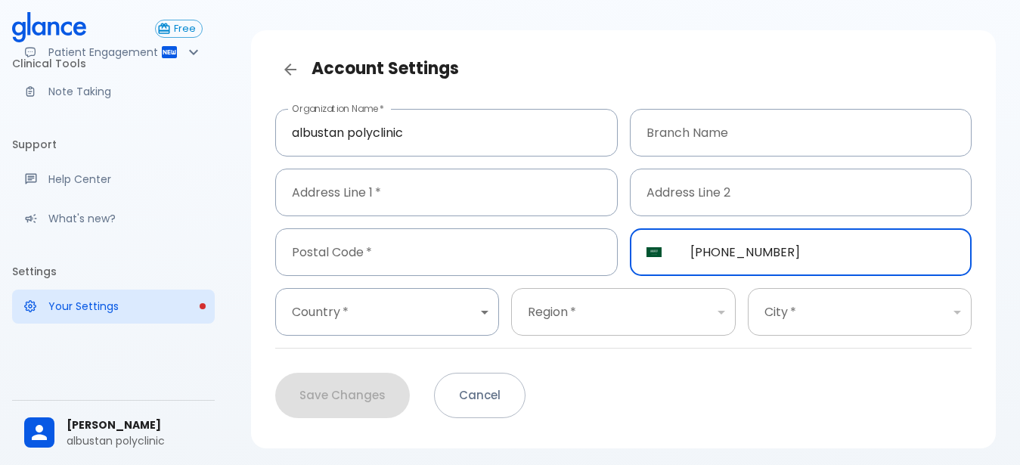
click at [825, 248] on input "[PHONE_NUMBER]" at bounding box center [823, 252] width 299 height 48
type input "[PHONE_NUMBER]"
click at [340, 402] on div "Save Changes Cancel" at bounding box center [617, 389] width 709 height 57
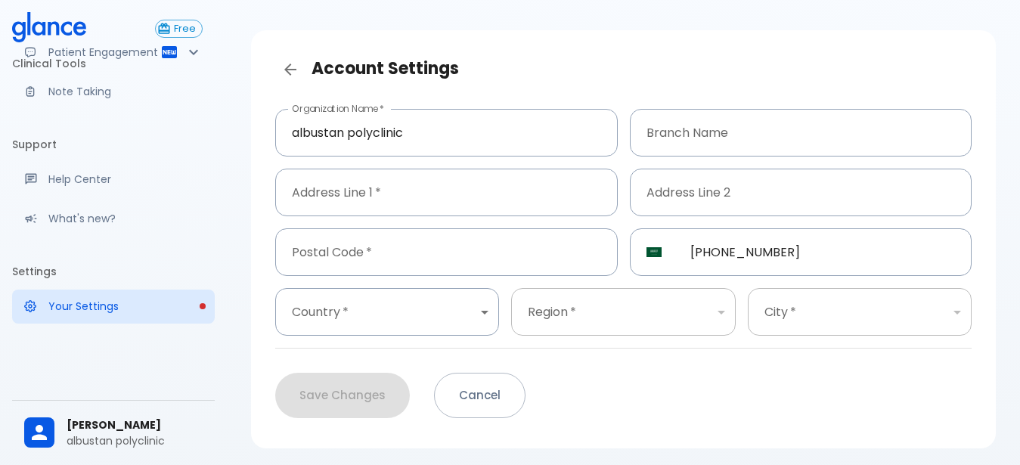
click at [744, 365] on div "Save Changes Cancel" at bounding box center [617, 389] width 709 height 57
click at [83, 176] on p "Help Center" at bounding box center [125, 179] width 154 height 15
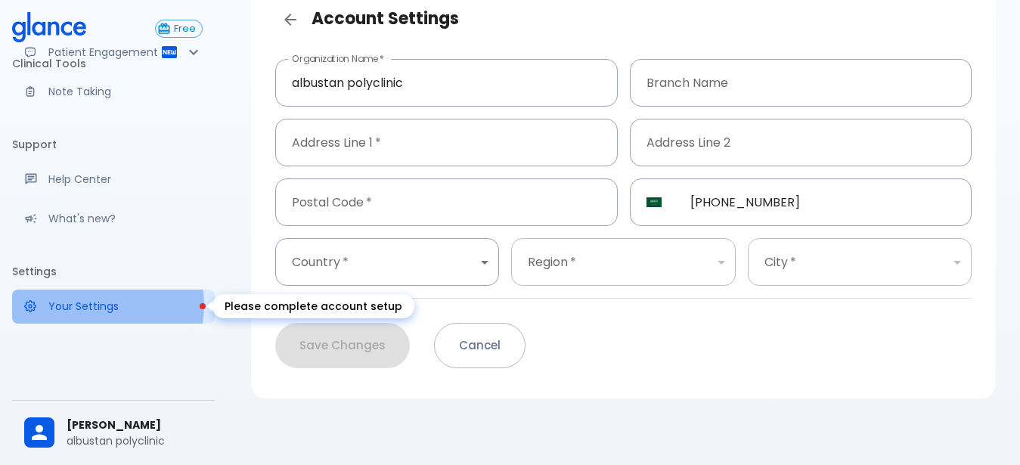
click at [93, 305] on p "Your Settings" at bounding box center [125, 306] width 154 height 15
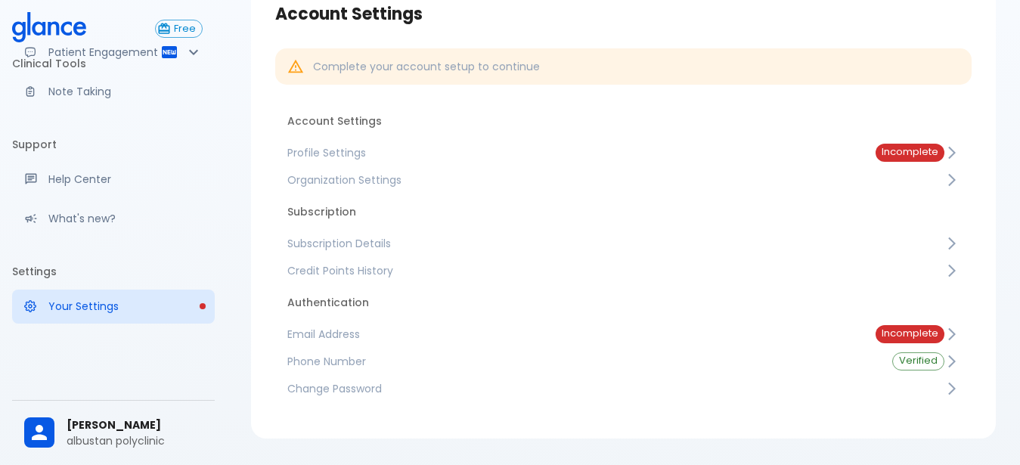
click at [368, 365] on span "Phone Number" at bounding box center [577, 361] width 581 height 15
click at [368, 365] on div "Account Settings Complete your account setup to continue Account Settings Profi…" at bounding box center [624, 210] width 794 height 592
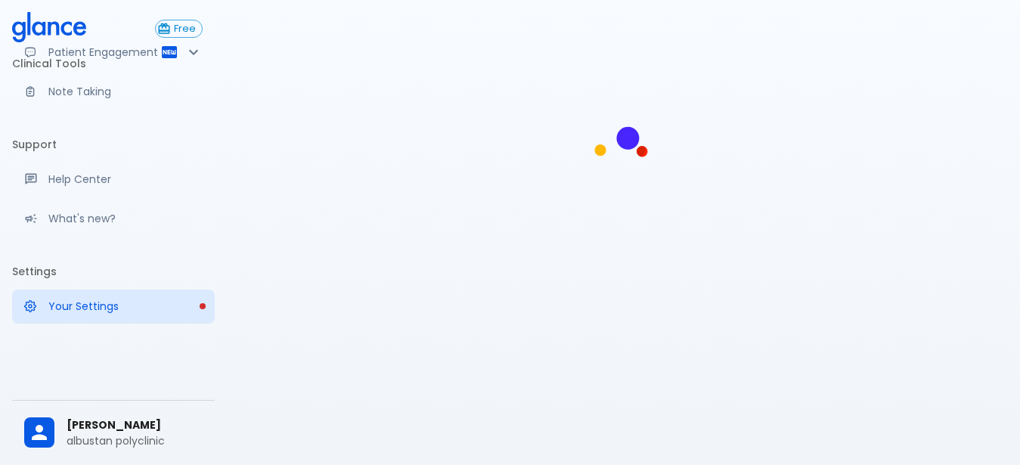
scroll to position [36, 0]
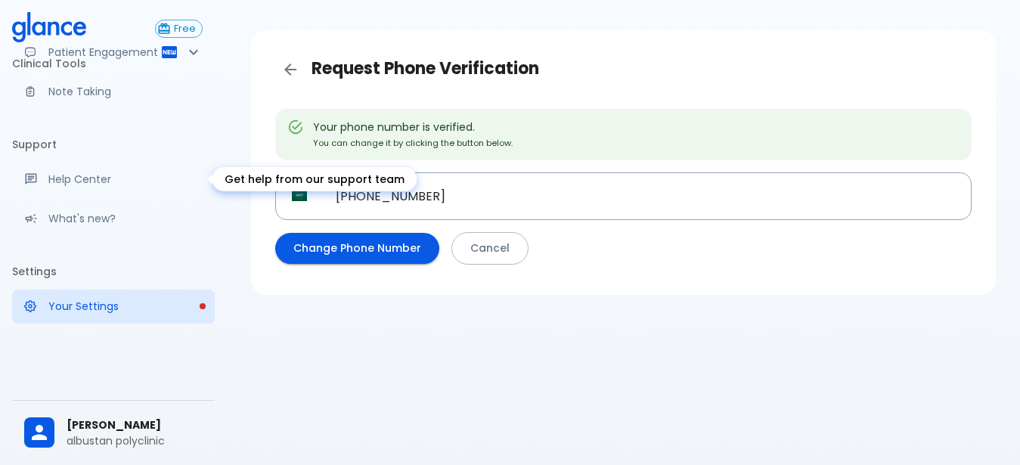
click at [57, 177] on p "Help Center" at bounding box center [125, 179] width 154 height 15
